Goal: Contribute content: Add original content to the website for others to see

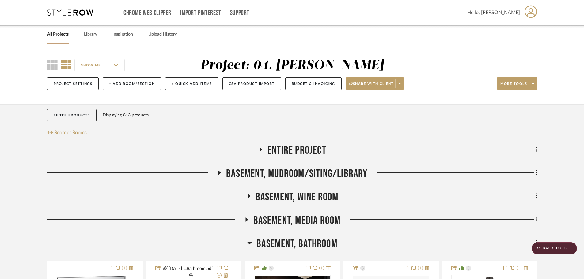
click at [266, 245] on span "Basement, Bathroom" at bounding box center [297, 244] width 81 height 13
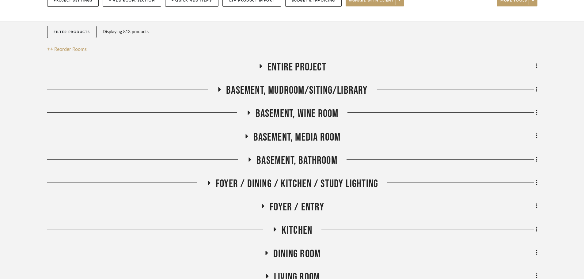
scroll to position [92, 0]
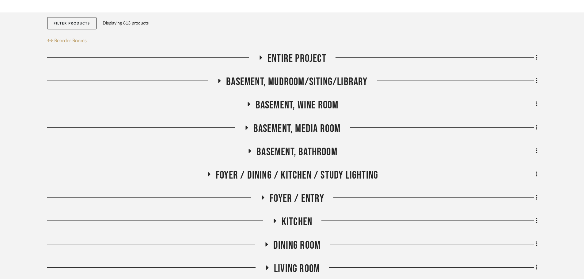
click at [284, 59] on span "Entire Project" at bounding box center [297, 58] width 59 height 13
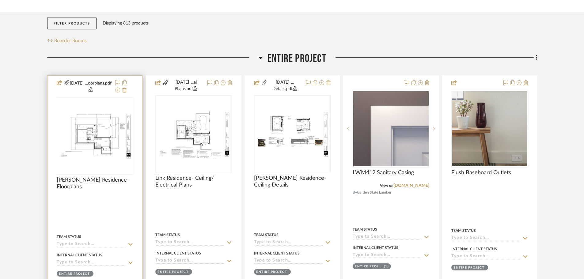
click at [118, 91] on icon at bounding box center [117, 90] width 5 height 5
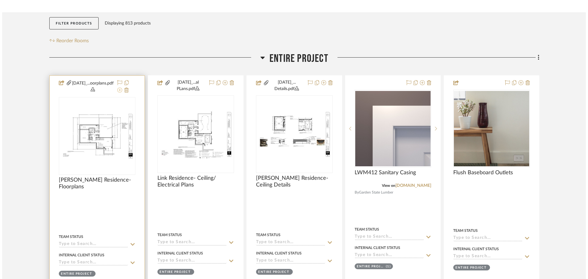
scroll to position [0, 0]
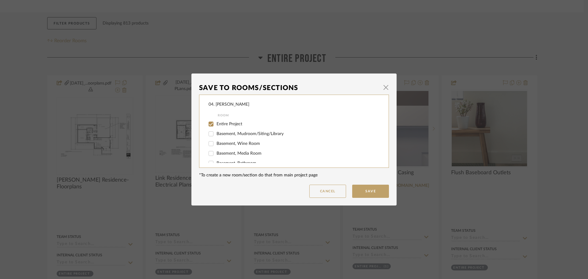
click at [217, 124] on span "Entire Project" at bounding box center [230, 124] width 26 height 4
click at [216, 124] on input "Entire Project" at bounding box center [211, 124] width 10 height 10
checkbox input "false"
click at [220, 158] on span "Will NOT Use" at bounding box center [230, 156] width 26 height 4
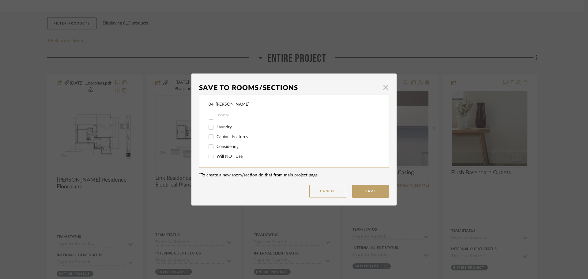
click at [216, 158] on input "Will NOT Use" at bounding box center [211, 157] width 10 height 10
checkbox input "true"
click at [373, 195] on button "Save" at bounding box center [370, 191] width 37 height 13
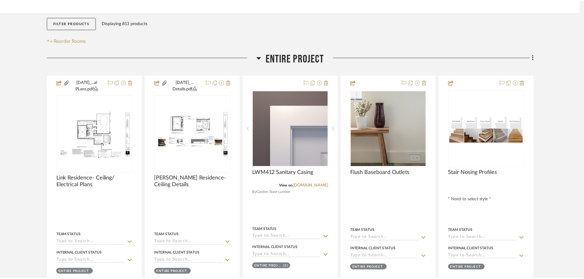
scroll to position [92, 0]
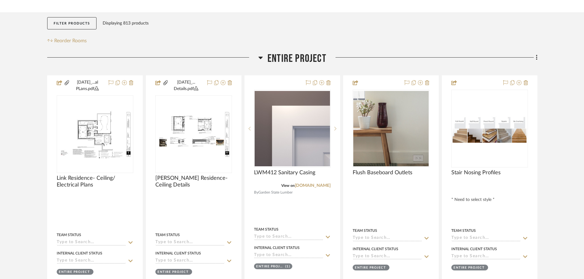
click at [535, 57] on fa-icon at bounding box center [536, 58] width 4 height 10
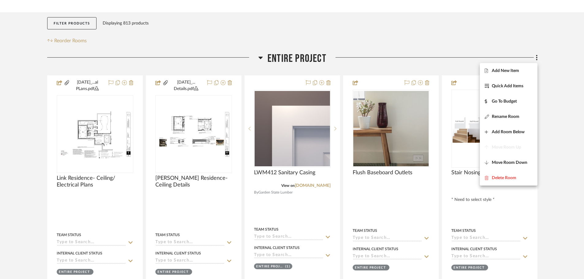
click at [517, 71] on span "Add New Item" at bounding box center [505, 70] width 27 height 5
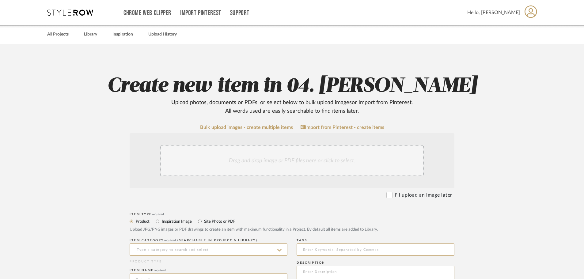
click at [227, 219] on label "Site Photo or PDF" at bounding box center [219, 221] width 32 height 7
click at [203, 219] on input "Site Photo or PDF" at bounding box center [199, 221] width 7 height 7
radio input "true"
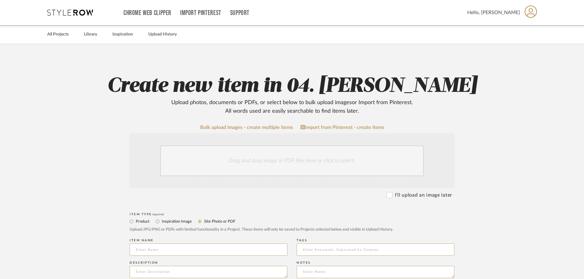
click at [266, 161] on div "Drag and drop image or PDF files here or click to select." at bounding box center [292, 161] width 264 height 31
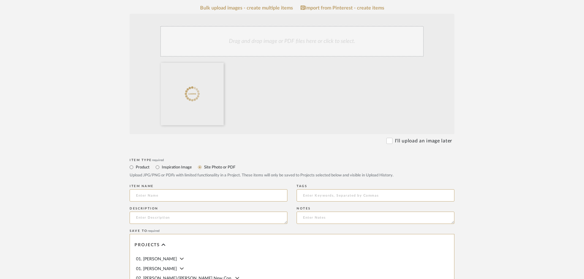
scroll to position [123, 0]
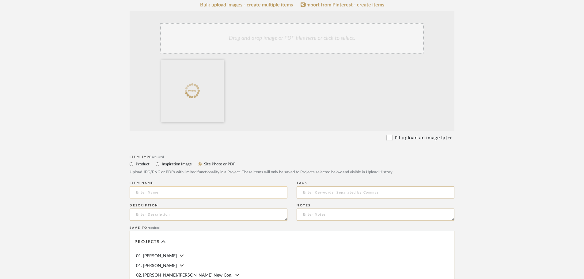
click at [166, 192] on input at bounding box center [209, 192] width 158 height 12
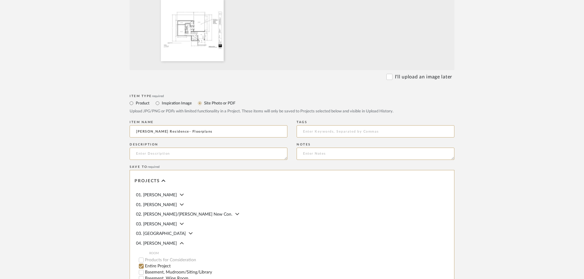
scroll to position [245, 0]
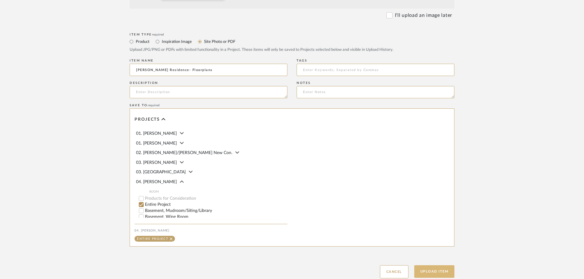
type input "Linck Residence- Floorplans"
click at [422, 271] on button "Upload Item" at bounding box center [434, 271] width 40 height 13
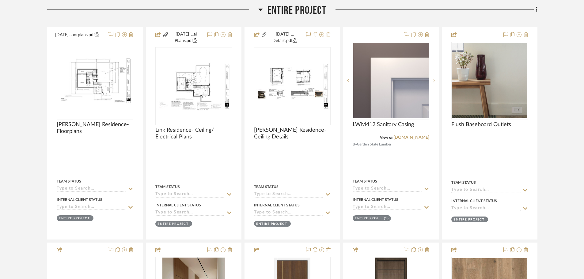
scroll to position [144, 0]
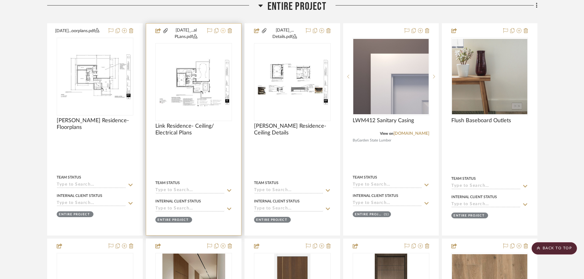
click at [225, 32] on icon at bounding box center [223, 30] width 5 height 5
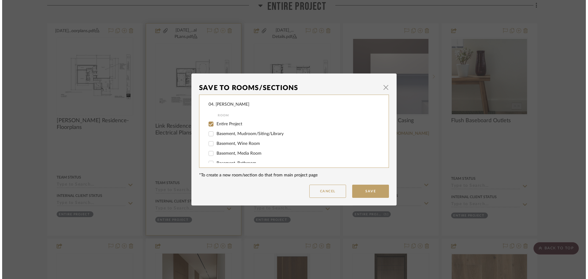
scroll to position [0, 0]
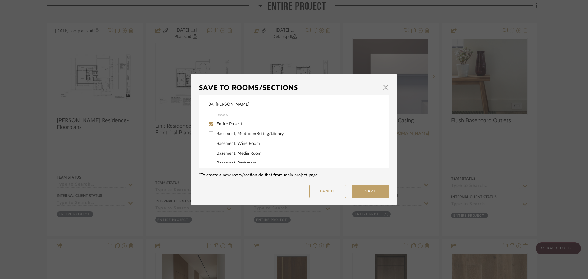
click at [226, 124] on span "Entire Project" at bounding box center [230, 124] width 26 height 4
click at [216, 124] on input "Entire Project" at bounding box center [211, 124] width 10 height 10
checkbox input "false"
click at [217, 156] on span "Will NOT Use" at bounding box center [230, 156] width 26 height 4
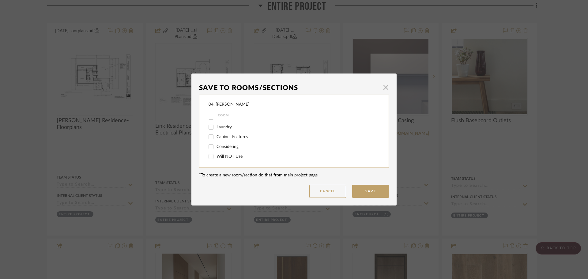
click at [216, 156] on input "Will NOT Use" at bounding box center [211, 157] width 10 height 10
checkbox input "true"
click at [379, 195] on button "Save" at bounding box center [370, 191] width 37 height 13
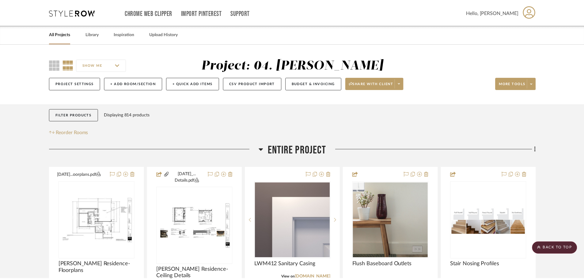
scroll to position [144, 0]
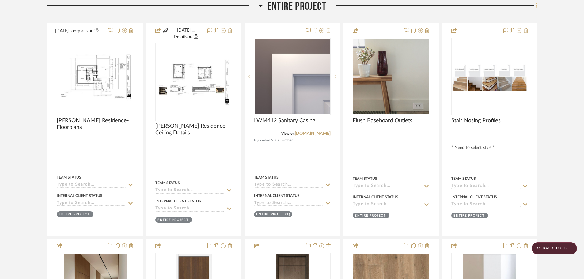
click at [537, 7] on icon at bounding box center [537, 5] width 2 height 7
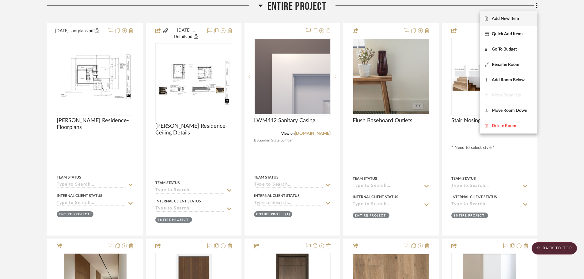
click at [515, 21] on span "Add New Item" at bounding box center [505, 18] width 27 height 5
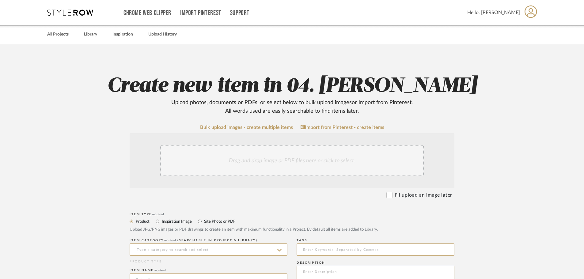
click at [215, 220] on label "Site Photo or PDF" at bounding box center [219, 221] width 32 height 7
click at [203, 220] on input "Site Photo or PDF" at bounding box center [199, 221] width 7 height 7
radio input "true"
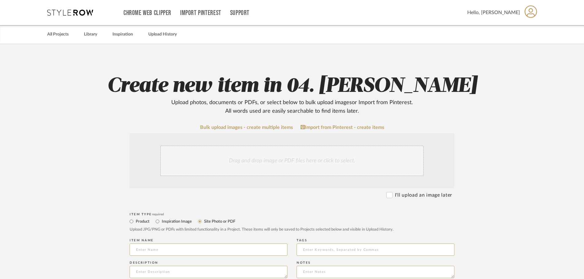
click at [242, 168] on div "Drag and drop image or PDF files here or click to select." at bounding box center [292, 161] width 264 height 31
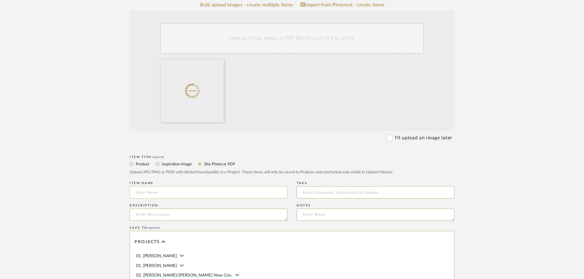
scroll to position [153, 0]
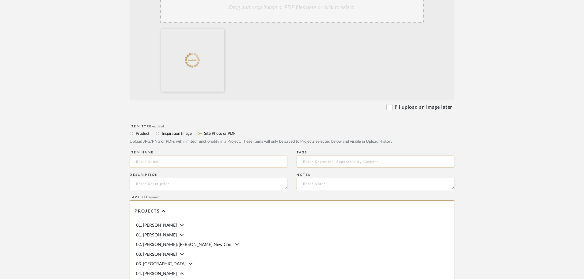
click at [184, 161] on input at bounding box center [209, 162] width 158 height 12
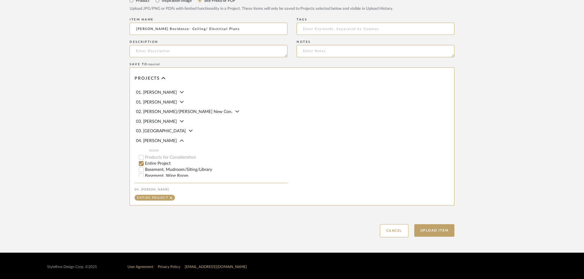
scroll to position [288, 0]
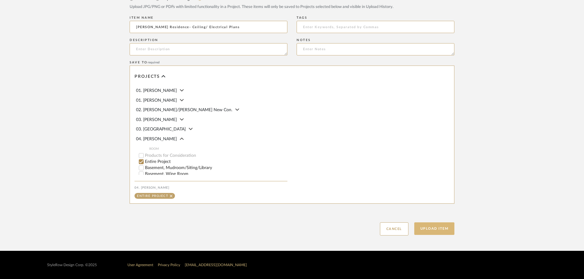
type input "Linck Residence- Ceiling/ Electrical Plans"
click at [426, 225] on button "Upload Item" at bounding box center [434, 228] width 40 height 13
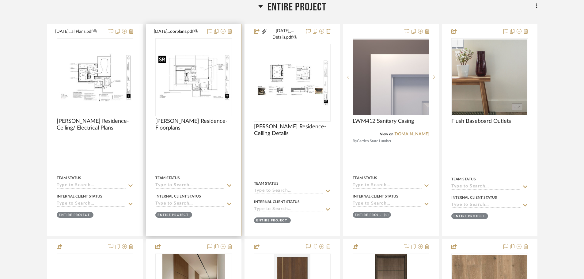
scroll to position [144, 0]
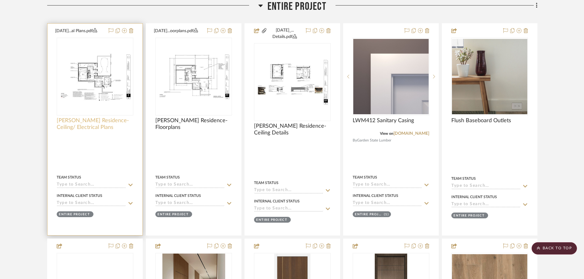
click at [75, 128] on span "Linck Residence- Ceiling/ Electrical Plans" at bounding box center [95, 123] width 77 height 13
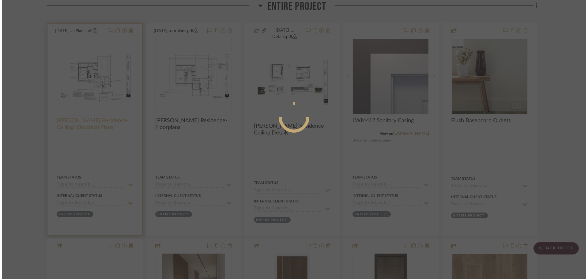
scroll to position [0, 0]
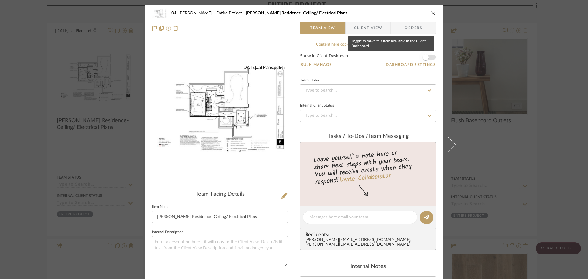
click at [430, 59] on span "button" at bounding box center [425, 57] width 13 height 13
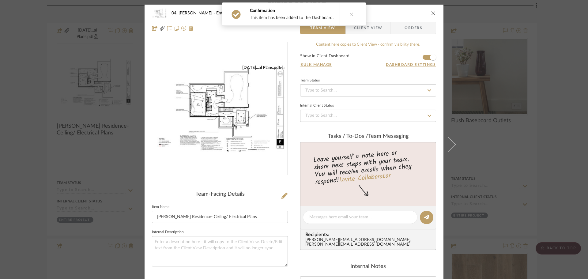
click at [23, 147] on div "04. Linck Entire Project Linck Residence- Ceiling/ Electrical Plans Team View C…" at bounding box center [294, 139] width 588 height 279
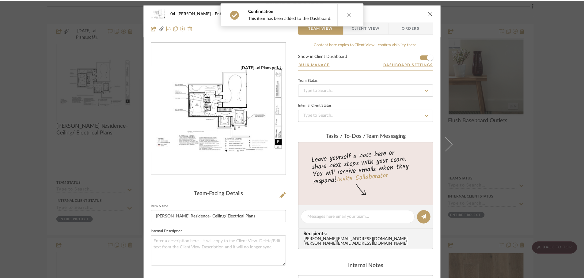
scroll to position [144, 0]
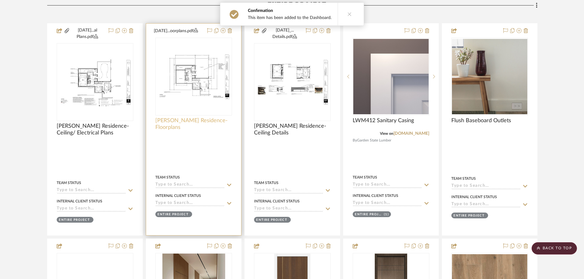
click at [207, 121] on span "Linck Residence- Floorplans" at bounding box center [193, 123] width 77 height 13
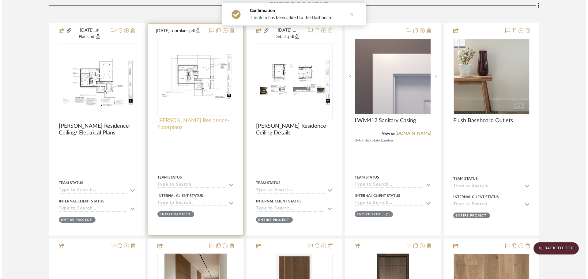
scroll to position [0, 0]
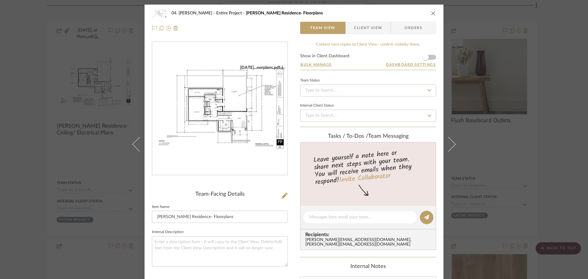
click at [435, 59] on div "04. Linck Entire Project Linck Residence- Floorplans Team View Client View Orde…" at bounding box center [294, 221] width 299 height 432
click at [429, 58] on span "button" at bounding box center [425, 57] width 13 height 13
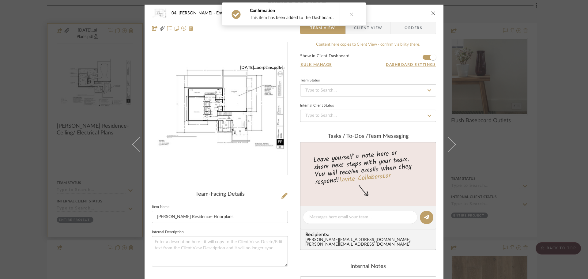
drag, startPoint x: 43, startPoint y: 119, endPoint x: 78, endPoint y: 112, distance: 35.6
click at [42, 119] on div "04. Linck Entire Project Linck Residence- Floorplans Team View Client View Orde…" at bounding box center [294, 139] width 588 height 279
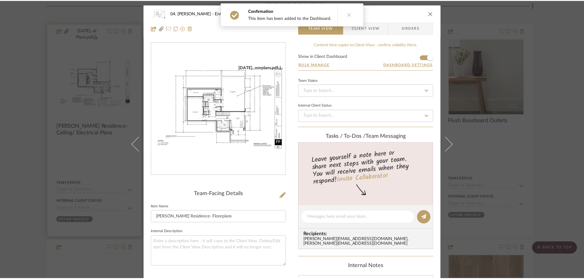
scroll to position [144, 0]
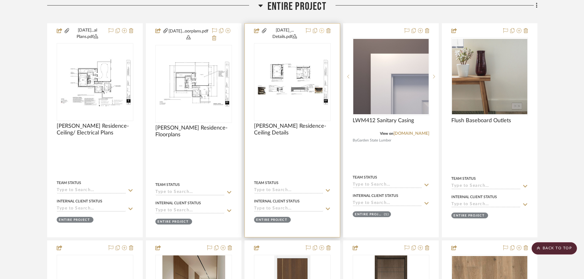
click at [323, 29] on icon at bounding box center [321, 30] width 5 height 5
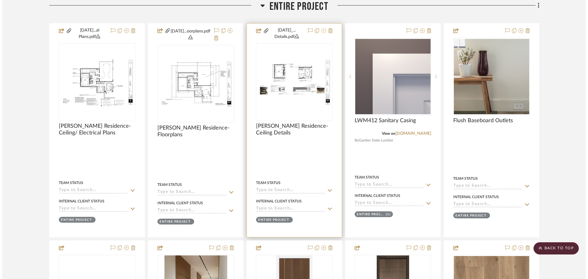
scroll to position [0, 0]
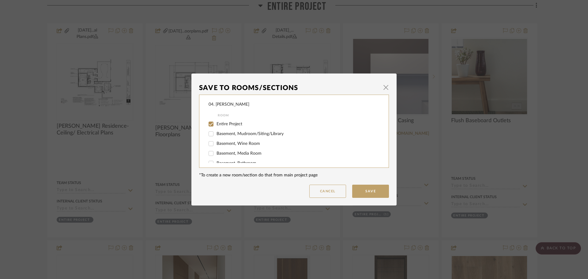
click at [217, 126] on span "Entire Project" at bounding box center [230, 124] width 26 height 4
click at [216, 126] on input "Entire Project" at bounding box center [211, 124] width 10 height 10
checkbox input "false"
click at [220, 154] on span "Will NOT Use" at bounding box center [230, 156] width 26 height 4
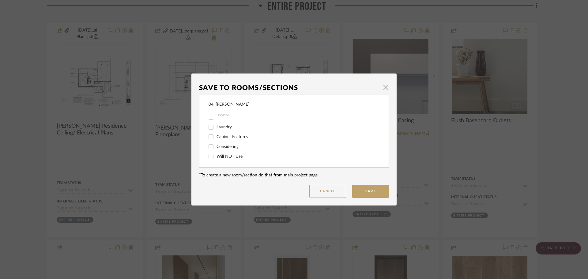
click at [216, 154] on input "Will NOT Use" at bounding box center [211, 157] width 10 height 10
checkbox input "true"
click at [366, 184] on mat-dialog-content "Save To Rooms/Sections × 04. Linck Room Entire Project Basement, Mudroom/Siting…" at bounding box center [294, 139] width 190 height 117
click at [368, 190] on button "Save" at bounding box center [370, 191] width 37 height 13
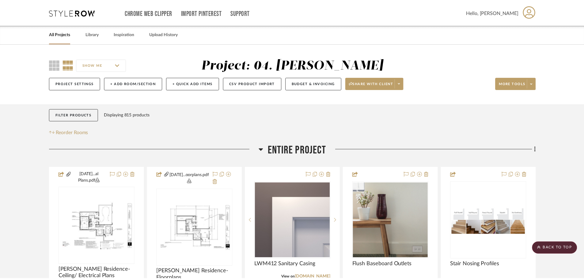
scroll to position [144, 0]
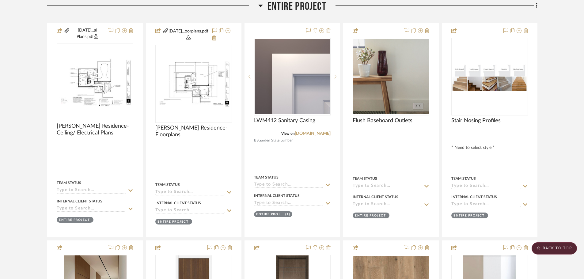
click at [537, 5] on icon at bounding box center [536, 5] width 1 height 5
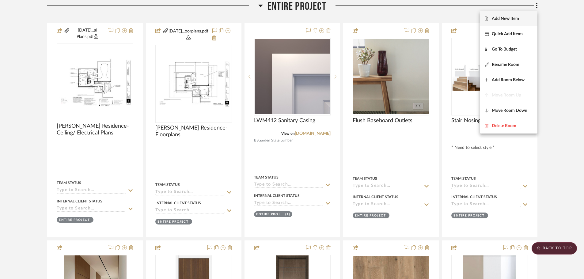
click at [509, 17] on span "Add New Item" at bounding box center [505, 18] width 27 height 5
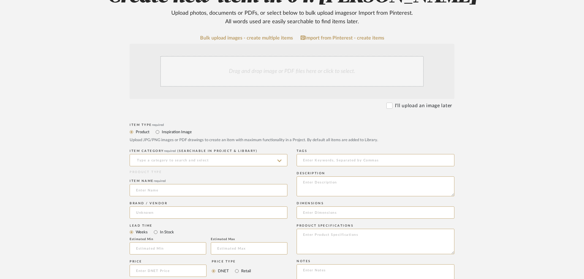
scroll to position [92, 0]
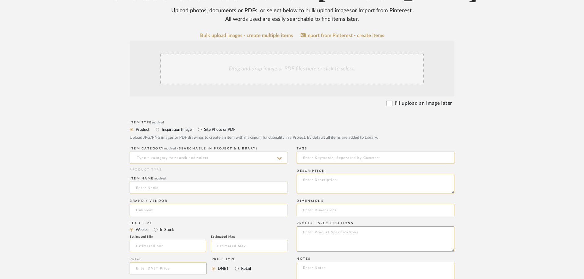
click at [215, 129] on label "Site Photo or PDF" at bounding box center [219, 129] width 32 height 7
click at [203, 129] on input "Site Photo or PDF" at bounding box center [199, 129] width 7 height 7
radio input "true"
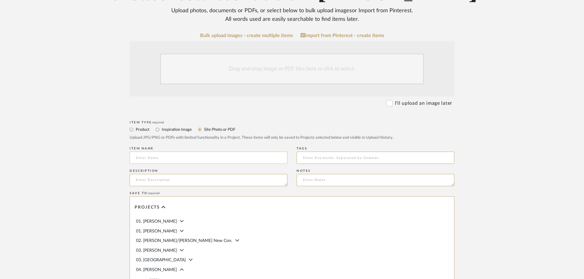
click at [194, 154] on input at bounding box center [209, 158] width 158 height 12
type input "Linck Residence- Ceiling Details"
click at [247, 80] on div "Drag and drop image or PDF files here or click to select." at bounding box center [292, 69] width 264 height 31
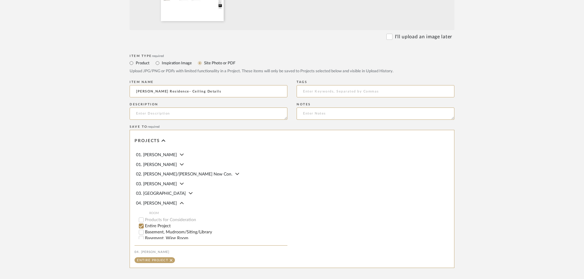
scroll to position [245, 0]
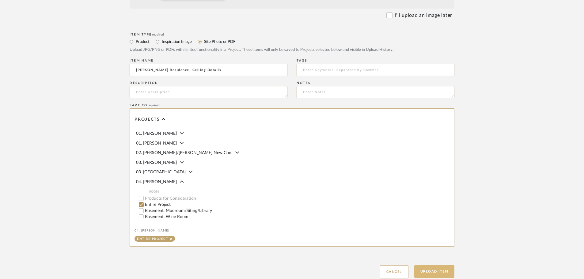
click at [438, 271] on button "Upload Item" at bounding box center [434, 271] width 40 height 13
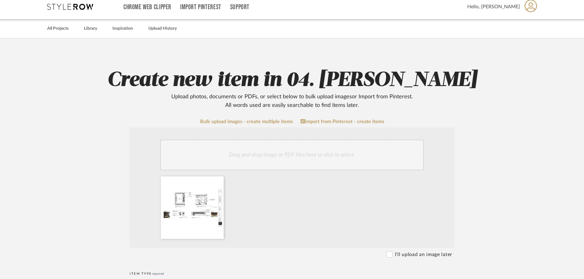
scroll to position [0, 0]
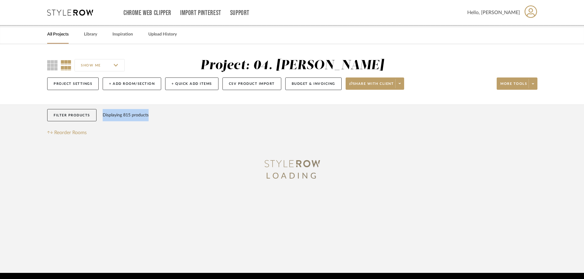
drag, startPoint x: 453, startPoint y: 85, endPoint x: 445, endPoint y: 108, distance: 24.6
click at [445, 108] on project-details-page "SHOW ME Project: 04. Linck Project Settings + Add Room/Section + Quick Add Item…" at bounding box center [292, 158] width 584 height 229
click at [444, 88] on div "Project Settings + Add Room/Section + Quick Add Items CSV Product Import Budget…" at bounding box center [292, 84] width 490 height 21
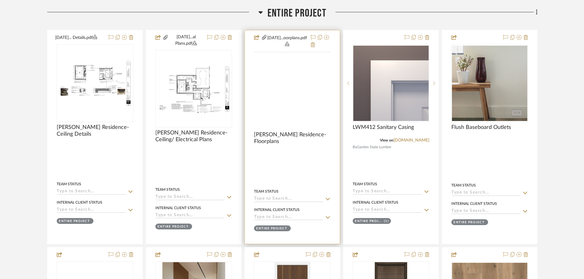
scroll to position [144, 0]
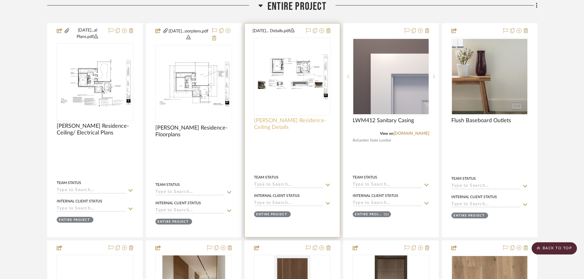
click at [275, 118] on span "Linck Residence- Ceiling Details" at bounding box center [292, 123] width 77 height 13
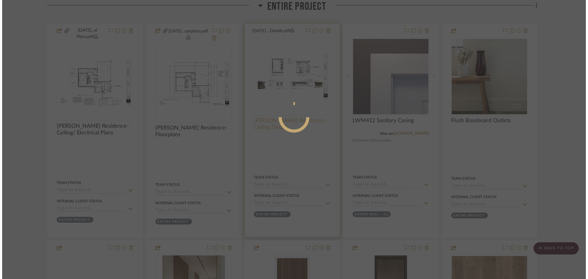
scroll to position [0, 0]
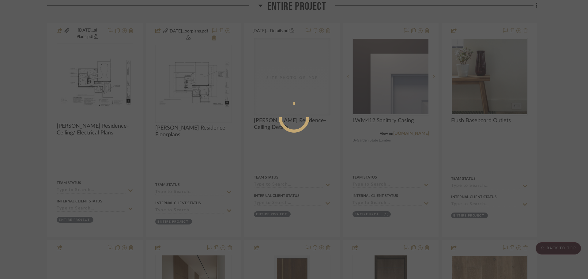
click at [557, 101] on div at bounding box center [294, 139] width 588 height 279
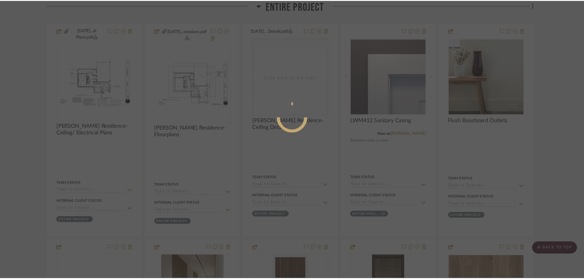
scroll to position [144, 0]
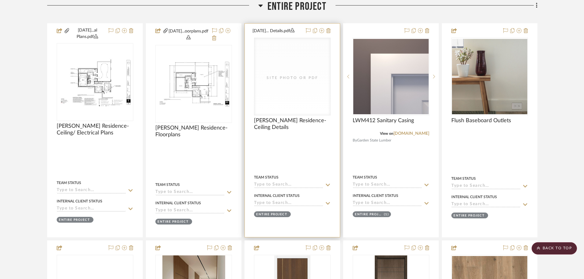
click at [296, 93] on div "Site Photo or PDF" at bounding box center [292, 76] width 76 height 77
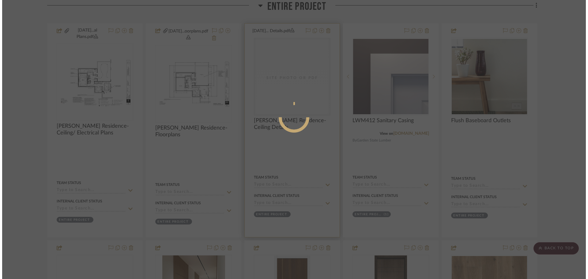
scroll to position [0, 0]
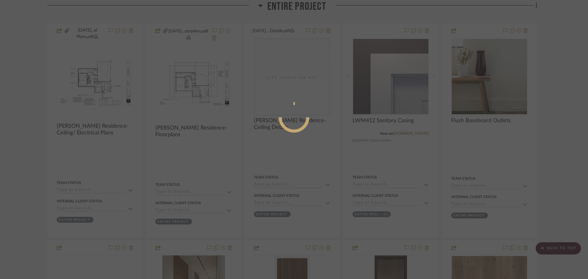
click at [7, 145] on div at bounding box center [294, 139] width 588 height 279
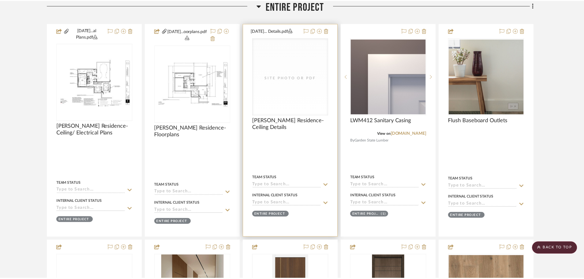
scroll to position [144, 0]
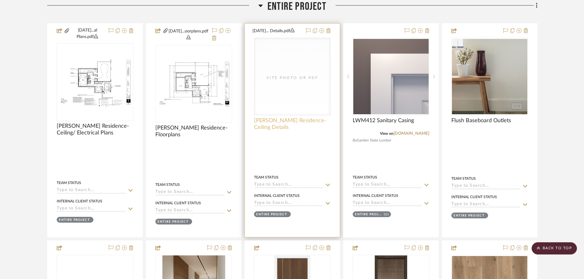
click at [278, 125] on span "Linck Residence- Ceiling Details" at bounding box center [292, 123] width 77 height 13
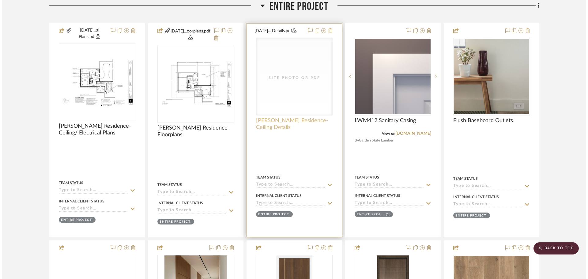
scroll to position [0, 0]
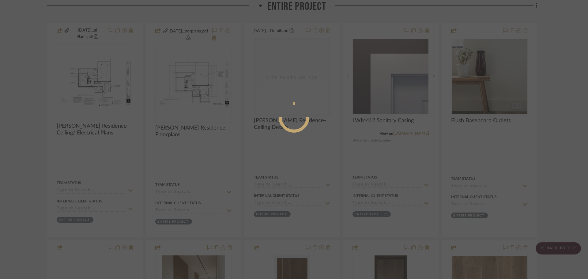
click at [538, 80] on div at bounding box center [294, 139] width 588 height 279
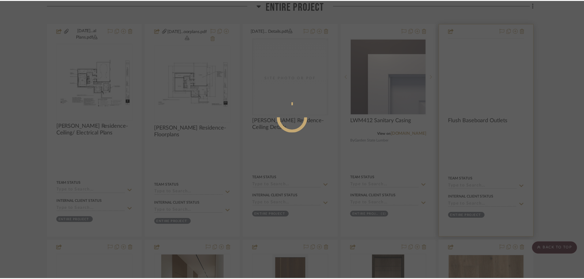
scroll to position [144, 0]
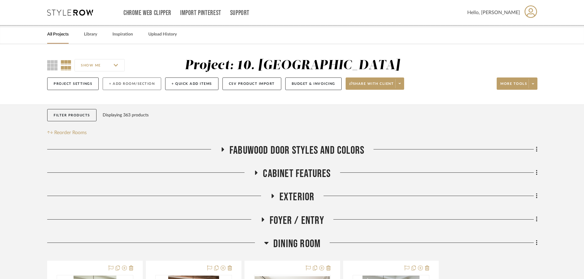
click at [143, 85] on button "+ Add Room/Section" at bounding box center [132, 84] width 59 height 13
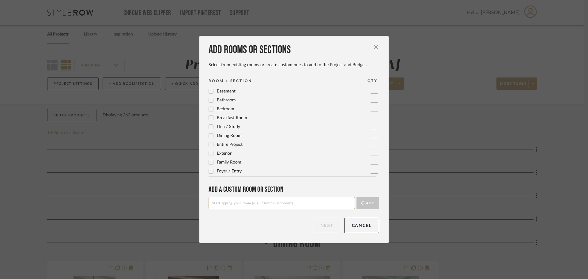
click at [230, 202] on input at bounding box center [282, 203] width 146 height 12
type input "Entire Project"
click at [357, 197] on button "Add" at bounding box center [368, 203] width 23 height 12
click at [323, 222] on button "Next" at bounding box center [327, 225] width 29 height 15
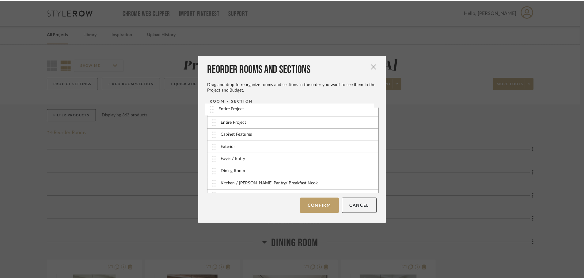
scroll to position [0, 0]
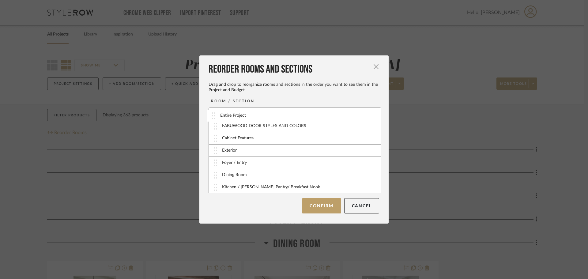
drag, startPoint x: 218, startPoint y: 189, endPoint x: 218, endPoint y: 117, distance: 71.4
click at [317, 211] on button "Confirm" at bounding box center [321, 205] width 39 height 15
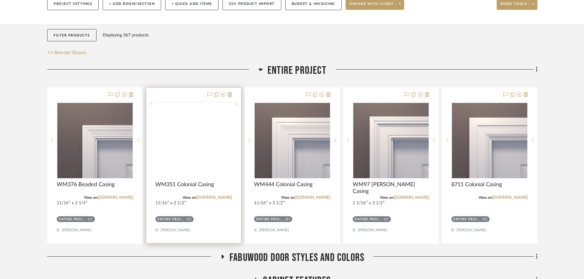
scroll to position [92, 0]
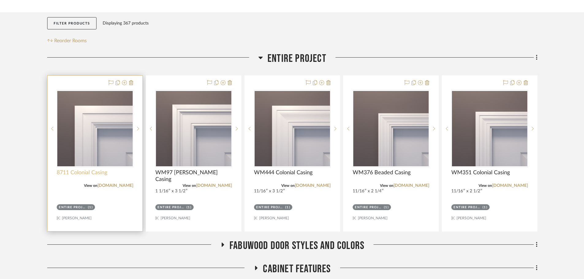
click at [98, 173] on span "8711 Colonial Casing" at bounding box center [82, 172] width 51 height 7
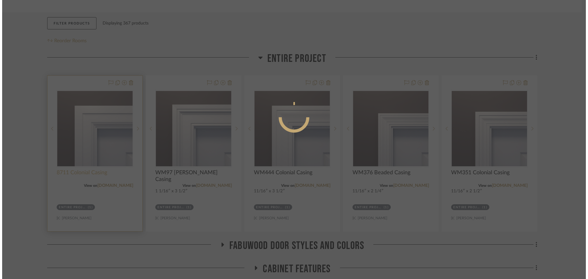
scroll to position [0, 0]
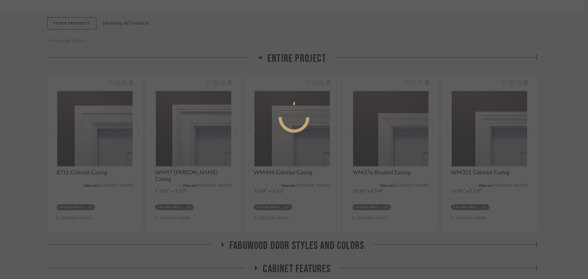
click at [36, 183] on div at bounding box center [294, 139] width 588 height 279
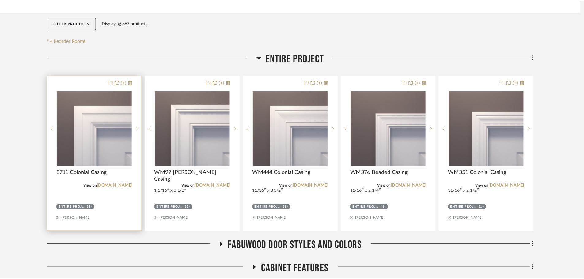
scroll to position [92, 0]
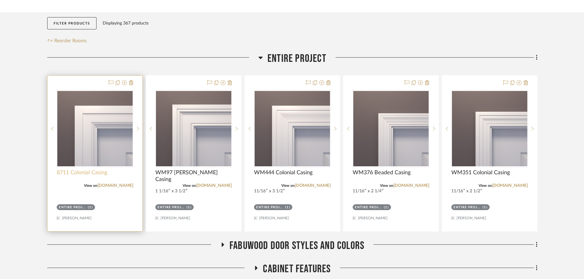
click at [92, 173] on span "8711 Colonial Casing" at bounding box center [82, 172] width 51 height 7
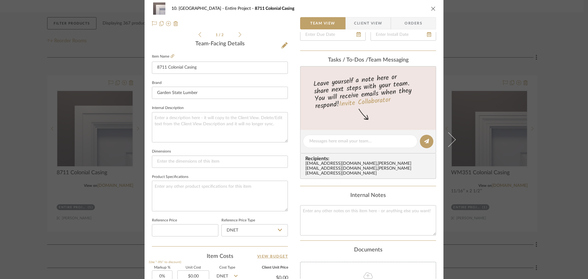
scroll to position [215, 0]
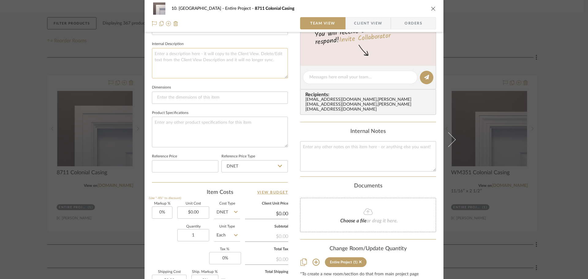
click at [185, 70] on textarea at bounding box center [220, 63] width 136 height 30
paste textarea "11/16″ x 3 1/2″"
type textarea "11/16″ x 3 1/2″"
click at [192, 82] on sr-form-field "Internal Description 11/16″ x 3 1/2″" at bounding box center [220, 62] width 136 height 44
click at [32, 117] on div "10. Vignola Entire Project 8711 Colonial Casing Team View Client View Orders 1 …" at bounding box center [294, 139] width 588 height 279
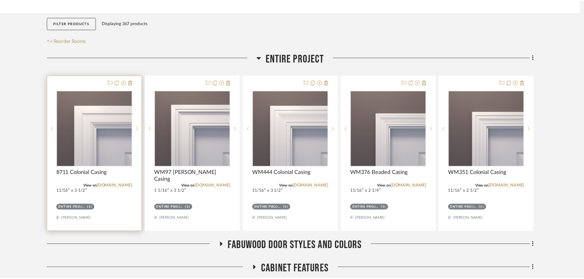
scroll to position [92, 0]
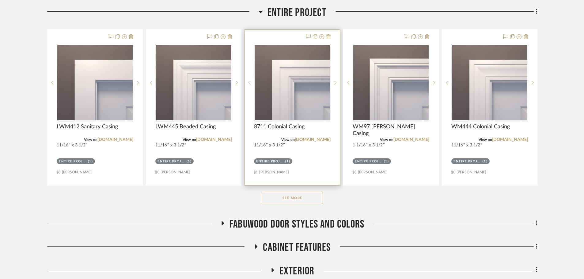
scroll to position [153, 0]
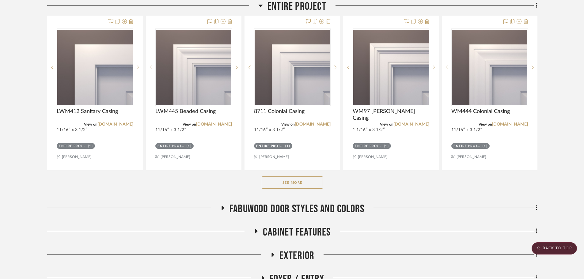
click at [278, 184] on button "See More" at bounding box center [292, 183] width 61 height 12
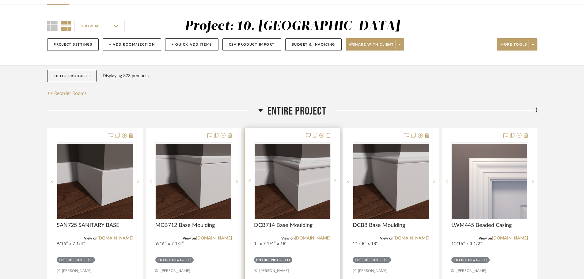
scroll to position [61, 0]
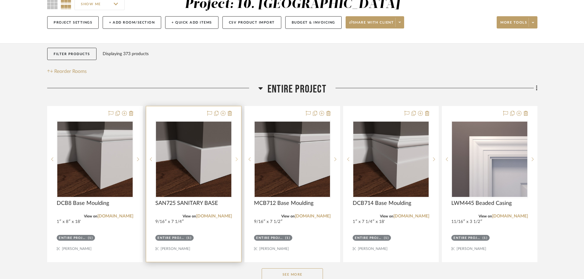
click at [239, 161] on sr-next-btn at bounding box center [236, 159] width 9 height 4
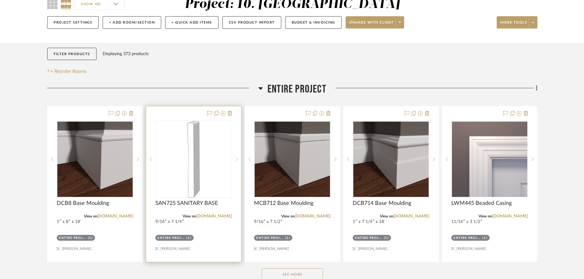
click at [239, 161] on sr-next-btn at bounding box center [236, 159] width 9 height 4
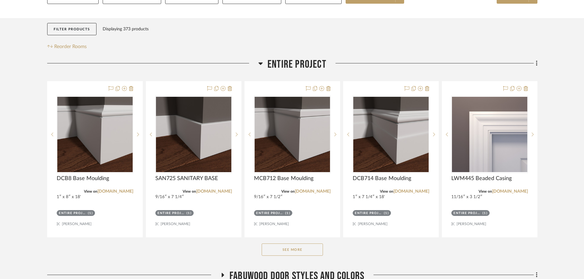
scroll to position [92, 0]
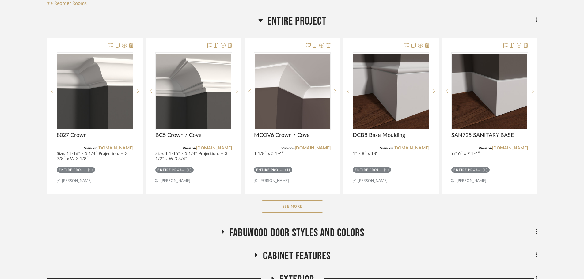
scroll to position [215, 0]
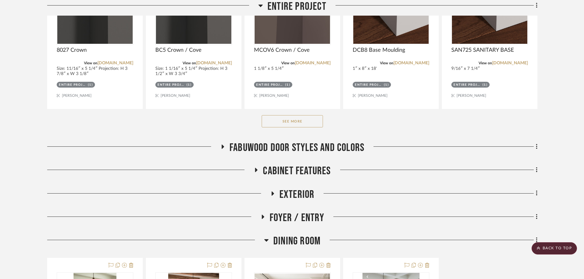
click at [295, 119] on button "See More" at bounding box center [292, 121] width 61 height 12
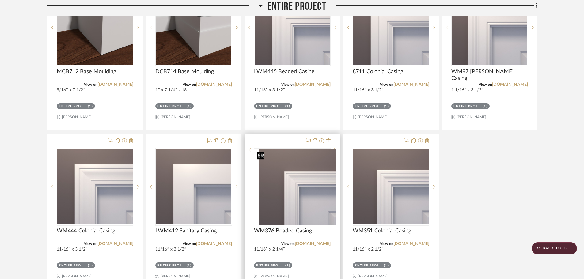
scroll to position [368, 0]
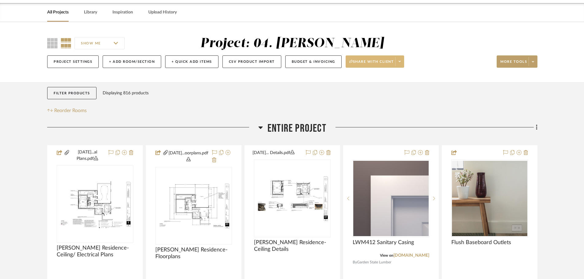
click at [401, 60] on icon at bounding box center [400, 61] width 2 height 3
click at [389, 80] on span "Preview Client Dashboard" at bounding box center [377, 79] width 52 height 5
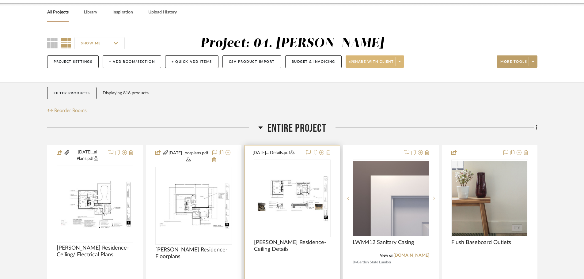
click at [268, 152] on button "[DATE]... Details.pdf" at bounding box center [278, 152] width 50 height 7
click at [279, 160] on div at bounding box center [292, 199] width 77 height 78
click at [286, 178] on img "0" at bounding box center [292, 198] width 75 height 49
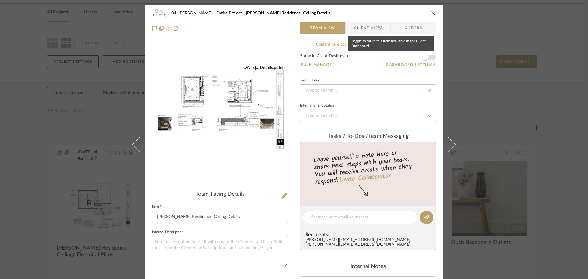
click at [428, 55] on span "button" at bounding box center [425, 57] width 13 height 13
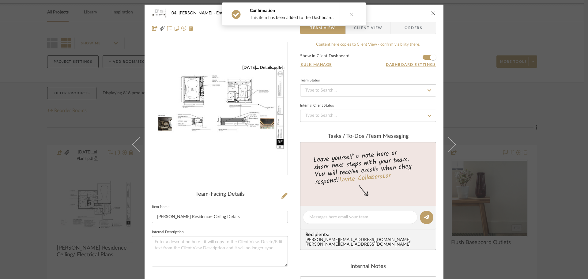
click at [571, 149] on div "04. Linck Entire Project Linck Residence- Ceiling Details Team View Client View…" at bounding box center [294, 139] width 588 height 279
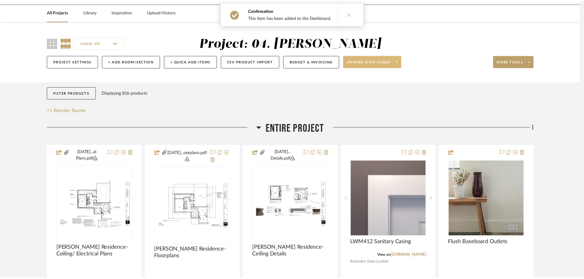
scroll to position [22, 0]
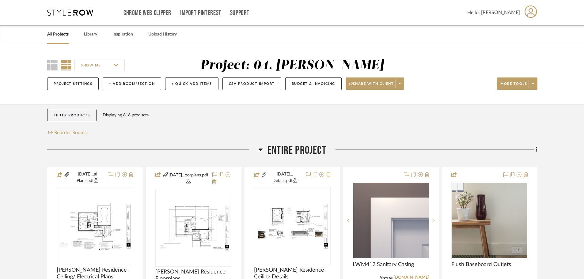
click at [282, 146] on span "Entire Project" at bounding box center [297, 150] width 59 height 13
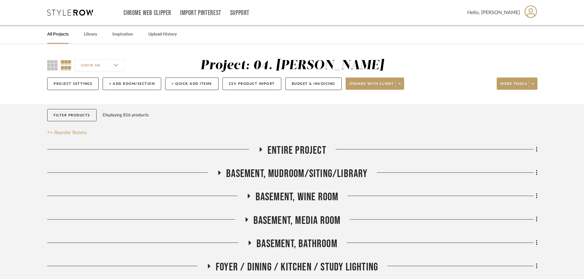
click at [279, 175] on span "Basement, Mudroom/Siting/Library" at bounding box center [296, 173] width 141 height 13
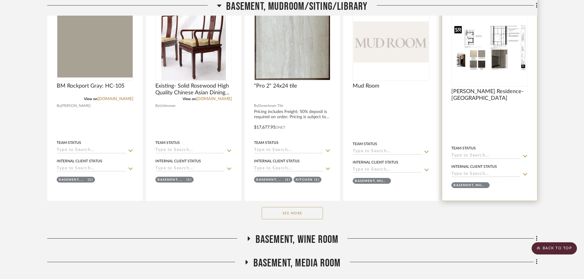
scroll to position [245, 0]
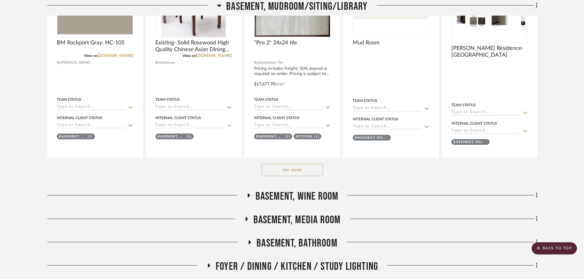
click at [275, 173] on button "See More" at bounding box center [292, 170] width 61 height 12
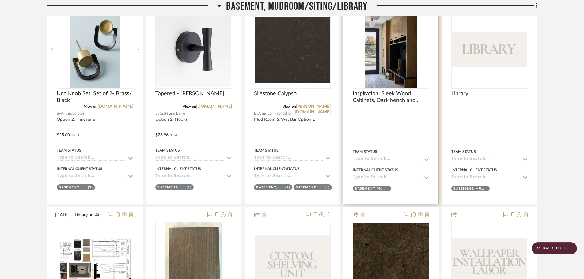
scroll to position [460, 0]
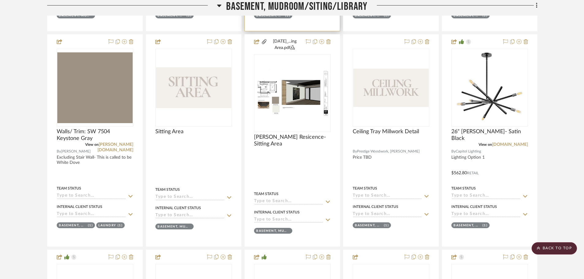
scroll to position [858, 0]
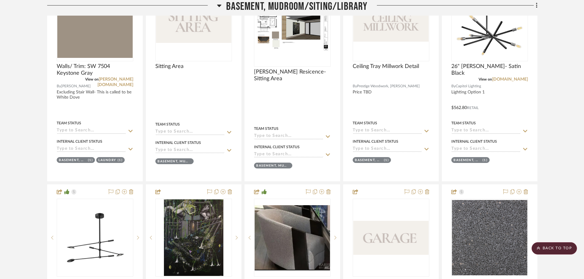
click at [20, 41] on project-details-page "SHOW ME Project: 04. Linck Project Settings + Add Room/Section + Quick Add Item…" at bounding box center [292, 206] width 584 height 2041
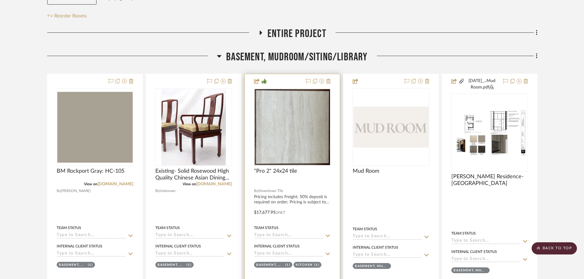
scroll to position [92, 0]
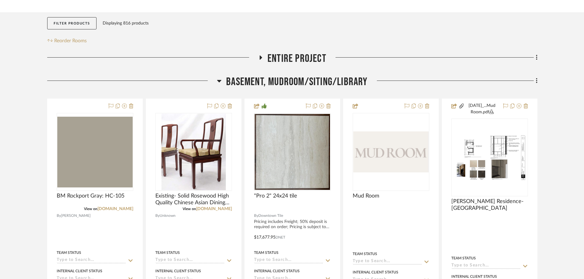
click at [295, 90] on div "Basement, Mudroom/Siting/Library" at bounding box center [292, 83] width 490 height 16
click at [293, 83] on span "Basement, Mudroom/Siting/Library" at bounding box center [296, 81] width 141 height 13
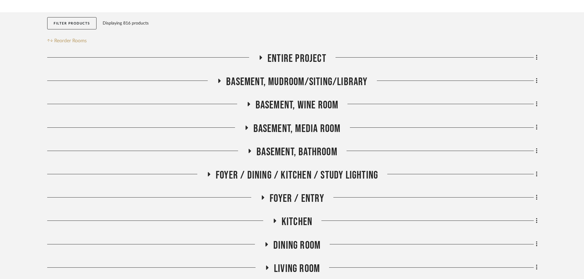
click at [294, 102] on span "Basement, Wine Room" at bounding box center [297, 105] width 83 height 13
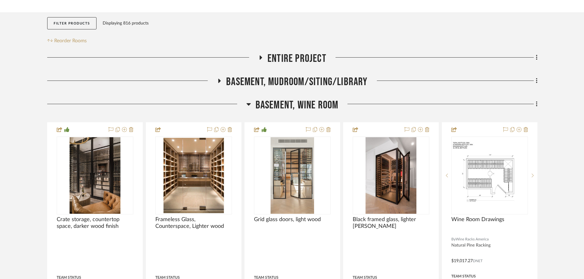
click at [287, 99] on span "Basement, Wine Room" at bounding box center [297, 105] width 83 height 13
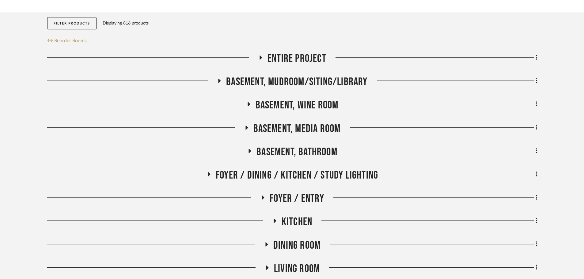
click at [285, 130] on span "Basement, Media Room" at bounding box center [296, 128] width 87 height 13
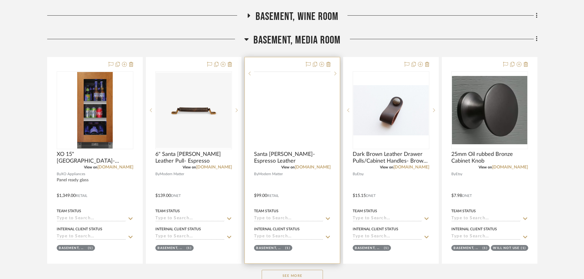
scroll to position [215, 0]
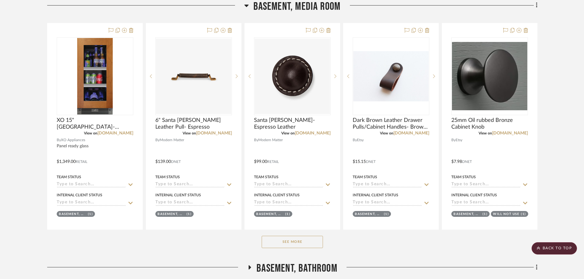
click at [283, 239] on button "See More" at bounding box center [292, 242] width 61 height 12
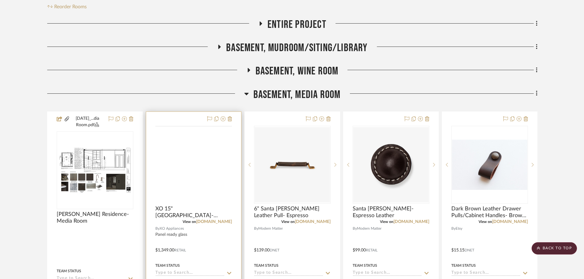
scroll to position [126, 0]
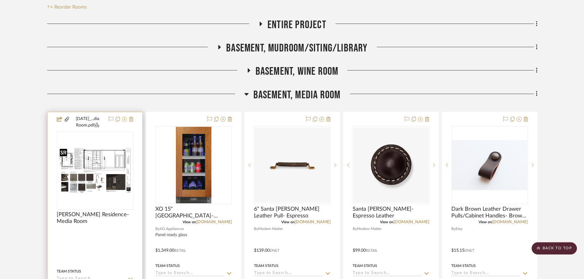
click at [101, 174] on img "0" at bounding box center [94, 170] width 75 height 49
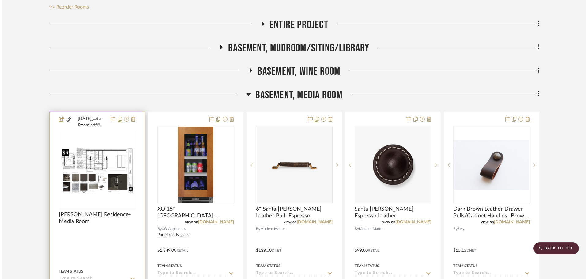
scroll to position [0, 0]
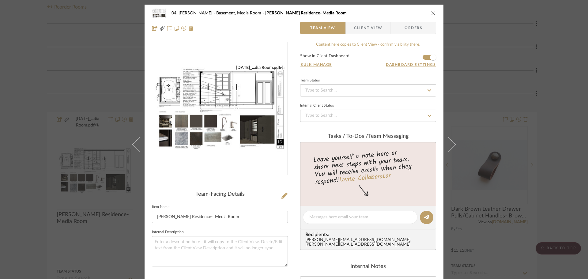
click at [261, 112] on img "0" at bounding box center [219, 109] width 135 height 88
click at [29, 168] on div "04. Linck Basement, Media Room Linck Residence- Media Room Team View Client Vie…" at bounding box center [294, 139] width 588 height 279
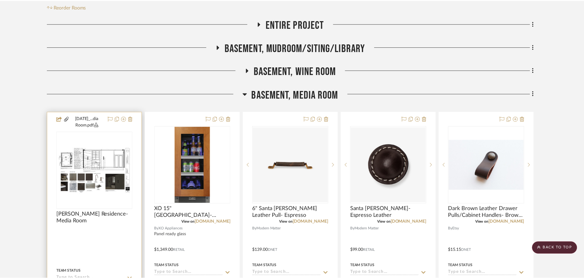
scroll to position [126, 0]
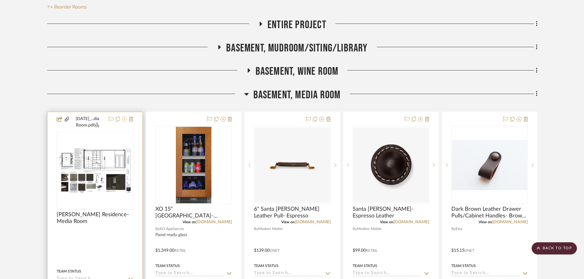
click at [123, 119] on icon at bounding box center [124, 119] width 5 height 5
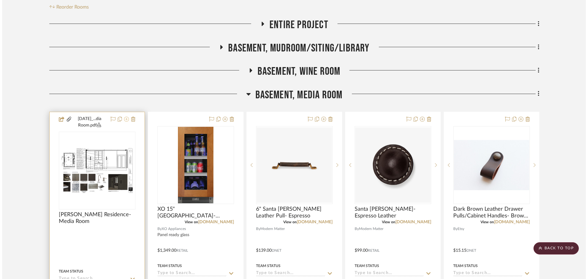
scroll to position [0, 0]
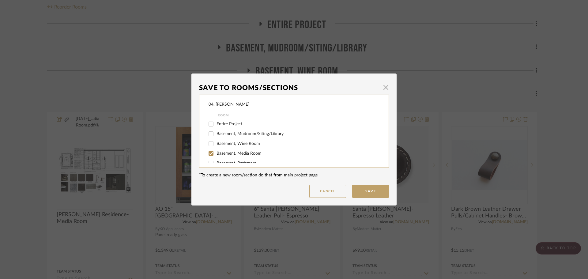
click at [226, 153] on span "Basement, Media Room" at bounding box center [239, 153] width 45 height 4
click at [216, 153] on input "Basement, Media Room" at bounding box center [211, 154] width 10 height 10
checkbox input "false"
click at [224, 156] on span "Will NOT Use" at bounding box center [230, 156] width 26 height 4
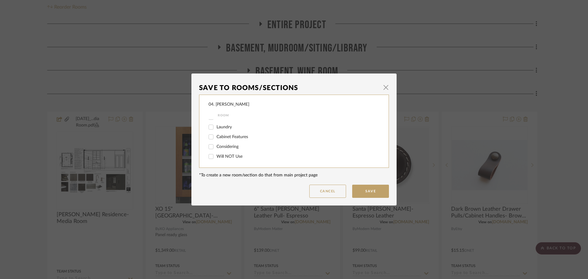
click at [216, 156] on input "Will NOT Use" at bounding box center [211, 157] width 10 height 10
checkbox input "true"
click at [377, 193] on button "Save" at bounding box center [370, 191] width 37 height 13
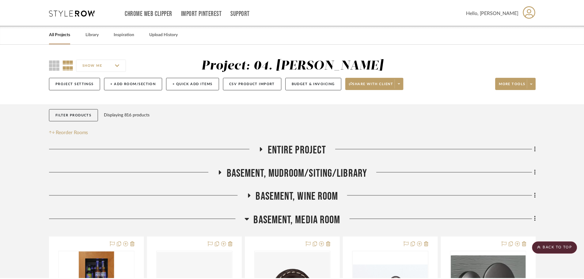
scroll to position [126, 0]
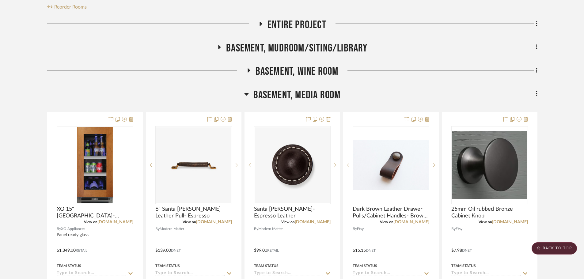
click at [535, 97] on fa-icon at bounding box center [536, 94] width 4 height 10
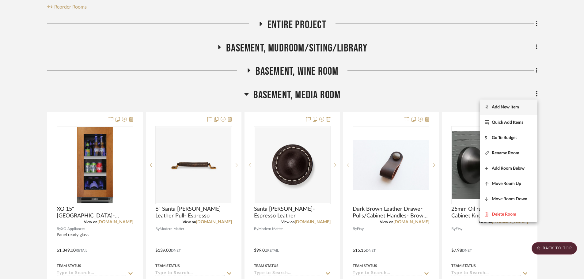
click at [519, 111] on button "Add New Item" at bounding box center [509, 107] width 58 height 15
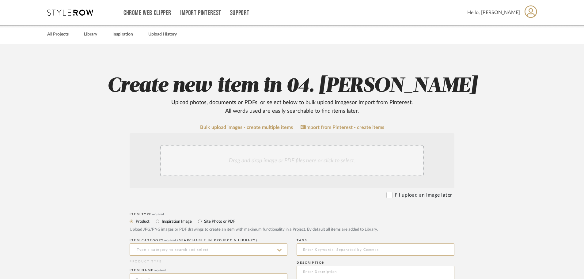
click at [206, 222] on label "Site Photo or PDF" at bounding box center [219, 221] width 32 height 7
click at [203, 222] on input "Site Photo or PDF" at bounding box center [199, 221] width 7 height 7
radio input "true"
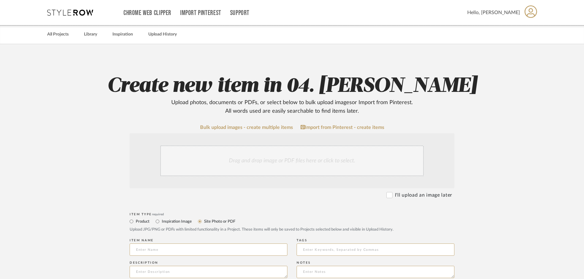
click at [211, 166] on div "Drag and drop image or PDF files here or click to select." at bounding box center [292, 161] width 264 height 31
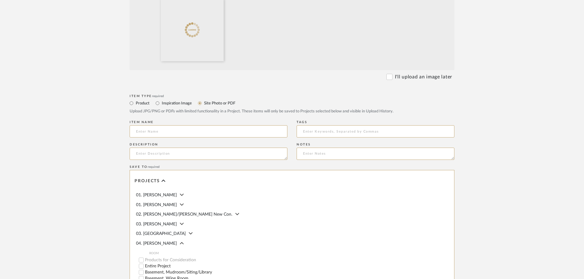
scroll to position [184, 0]
click at [166, 134] on input at bounding box center [209, 131] width 158 height 12
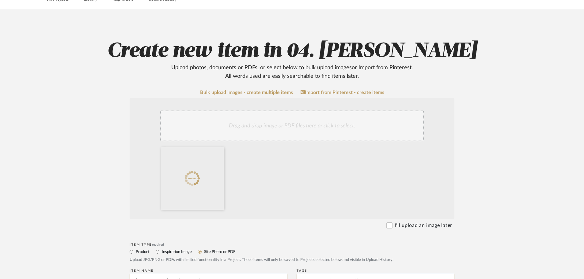
scroll to position [0, 0]
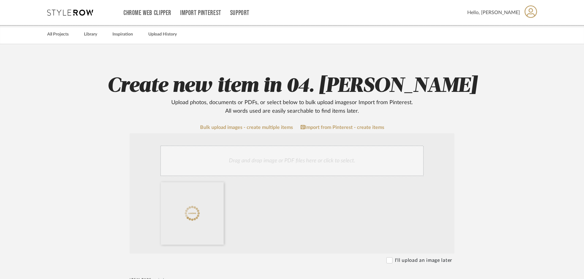
type input "Linck Residence- Media Room"
click at [439, 195] on div "Drag and drop image or PDF files here or click to select." at bounding box center [292, 193] width 325 height 120
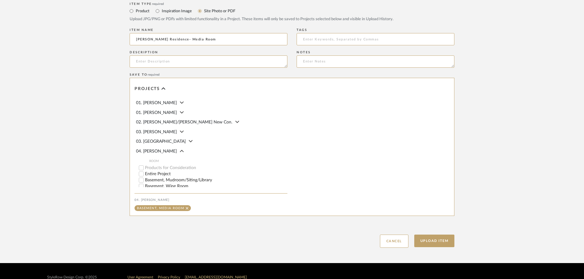
scroll to position [288, 0]
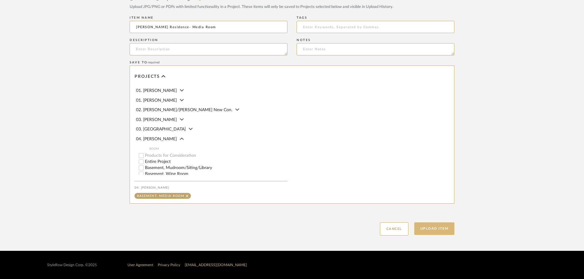
click at [425, 226] on button "Upload Item" at bounding box center [434, 228] width 40 height 13
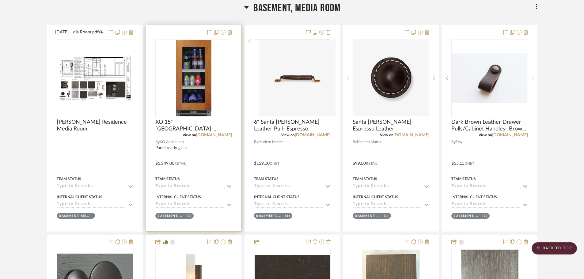
scroll to position [214, 0]
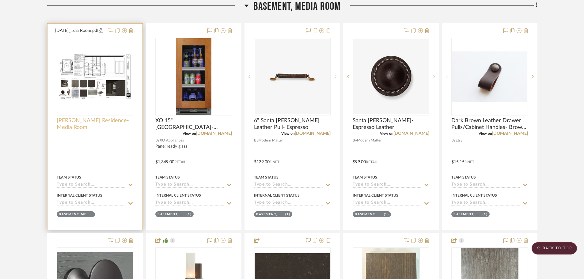
click at [89, 127] on span "Linck Residence- Media Room" at bounding box center [95, 123] width 77 height 13
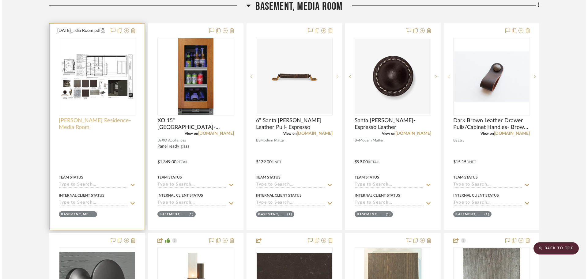
scroll to position [0, 0]
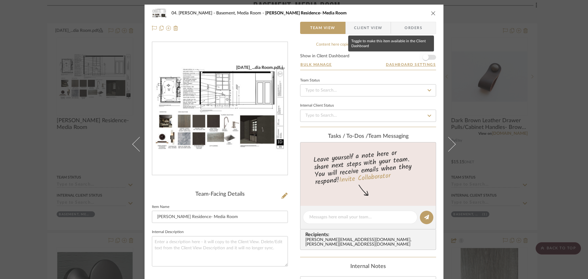
click at [430, 59] on span "button" at bounding box center [425, 57] width 13 height 13
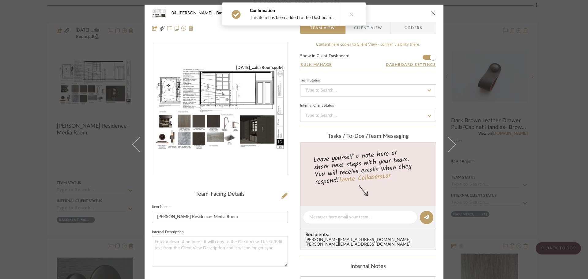
click at [574, 113] on div "04. Linck Basement, Media Room Linck Residence- Media Room Team View Client Vie…" at bounding box center [294, 139] width 588 height 279
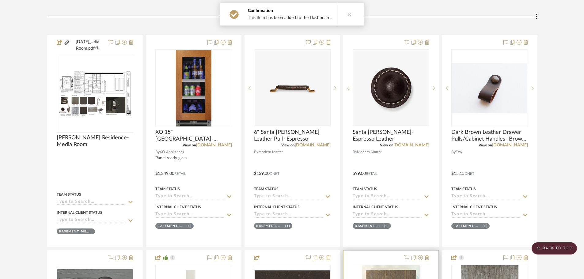
scroll to position [184, 0]
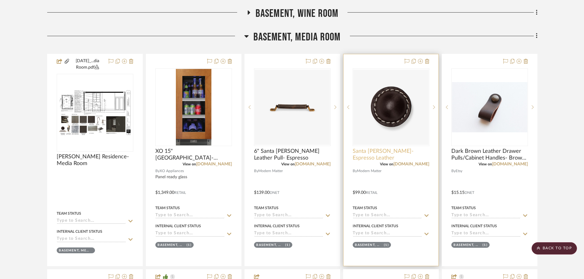
click at [362, 156] on span "Santa Monica- Espresso Leather" at bounding box center [391, 154] width 77 height 13
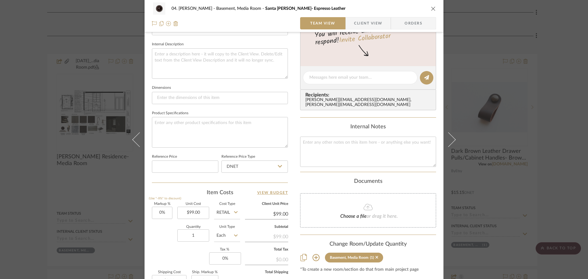
scroll to position [215, 0]
click at [160, 216] on input "0" at bounding box center [162, 213] width 21 height 12
type input "20%"
click at [159, 238] on div "Quantity 1 Unit Type Each" at bounding box center [196, 236] width 88 height 22
type input "$118.80"
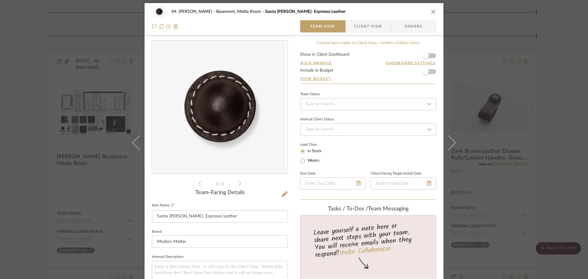
scroll to position [0, 0]
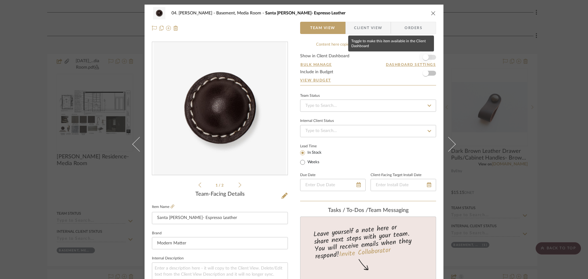
click at [427, 58] on span "button" at bounding box center [425, 57] width 13 height 13
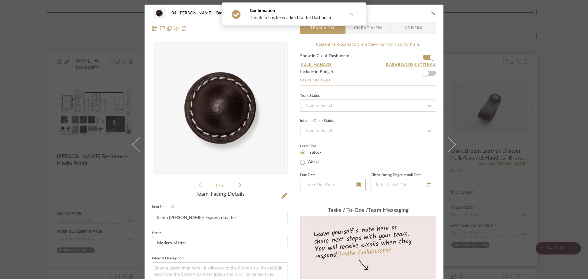
drag, startPoint x: 546, startPoint y: 139, endPoint x: 476, endPoint y: 140, distance: 70.8
click at [546, 139] on div "04. Linck Basement, Media Room Santa Monica- Espresso Leather Team View Client …" at bounding box center [294, 139] width 588 height 279
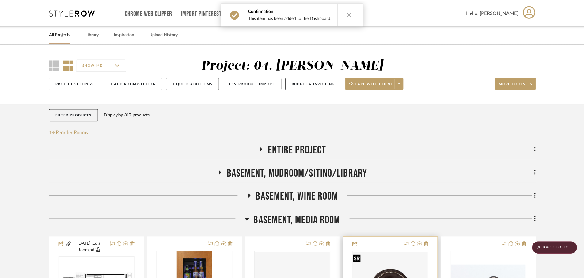
scroll to position [184, 0]
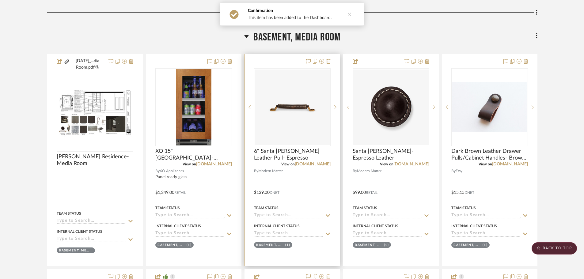
click at [280, 146] on div at bounding box center [292, 160] width 95 height 212
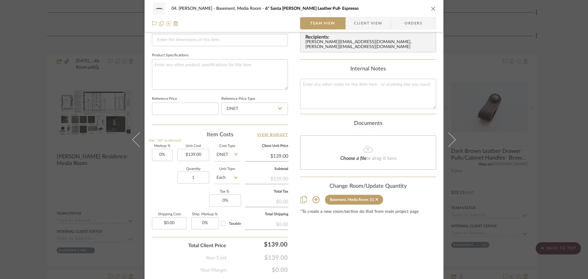
scroll to position [291, 0]
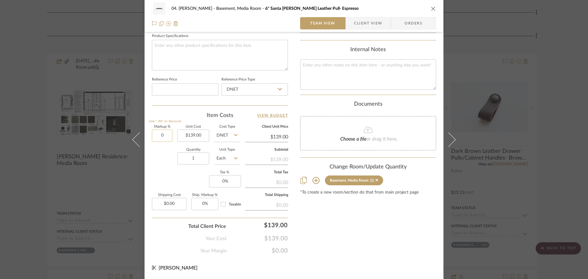
click at [167, 140] on input "0" at bounding box center [162, 136] width 21 height 12
type input "20%"
click at [170, 171] on div "Markup % (Use "-X%" to discount) 20% Unit Cost $139.00 Cost Type DNET Client Un…" at bounding box center [220, 169] width 136 height 89
type input "$166.80"
click at [553, 159] on div "04. Linck Basement, Media Room 6" Santa Monica Leather Pull- Espresso Team View…" at bounding box center [294, 139] width 588 height 279
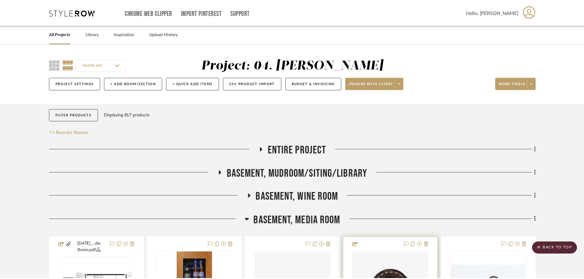
scroll to position [184, 0]
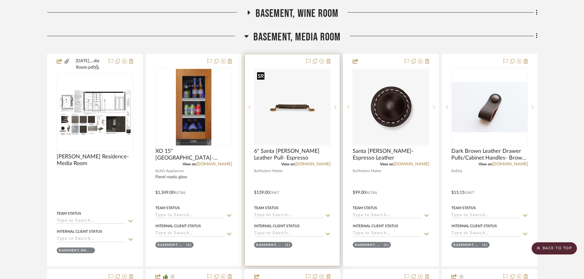
click at [288, 118] on img "0" at bounding box center [292, 107] width 75 height 75
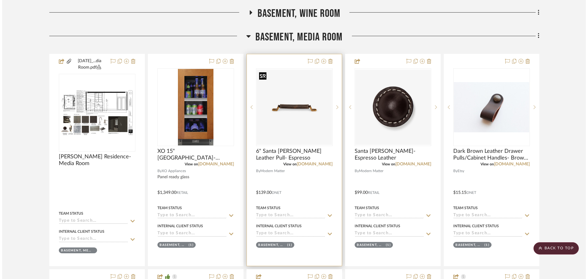
scroll to position [0, 0]
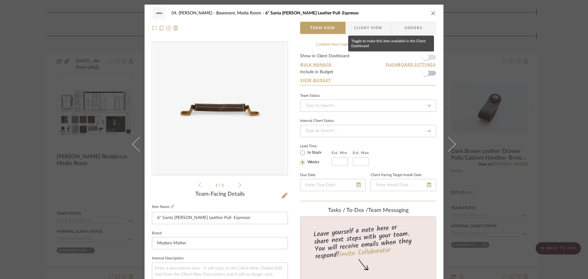
click at [424, 56] on span "button" at bounding box center [426, 57] width 6 height 6
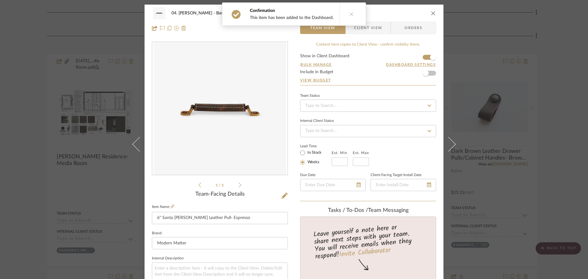
click at [550, 150] on div "04. Linck Basement, Media Room 6" Santa Monica Leather Pull- Espresso Team View…" at bounding box center [294, 139] width 588 height 279
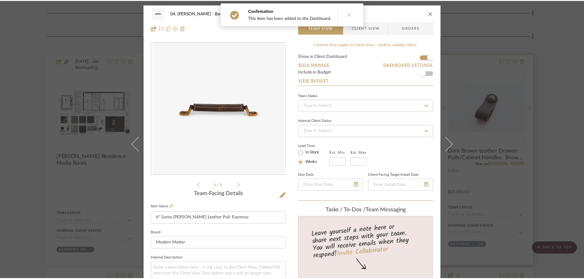
scroll to position [184, 0]
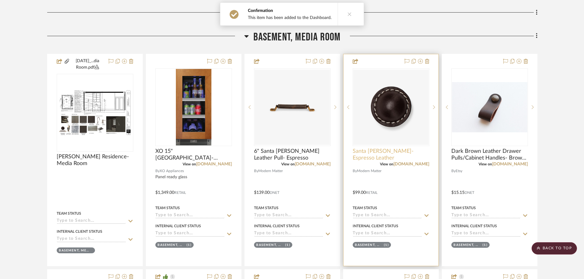
click at [391, 158] on span "Santa Monica- Espresso Leather" at bounding box center [391, 154] width 77 height 13
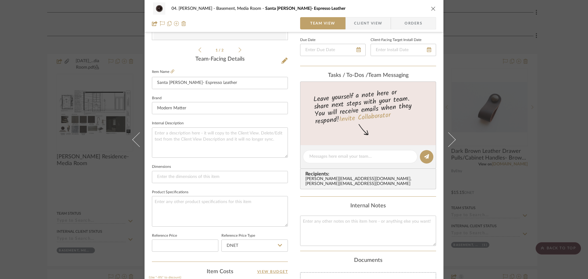
scroll to position [215, 0]
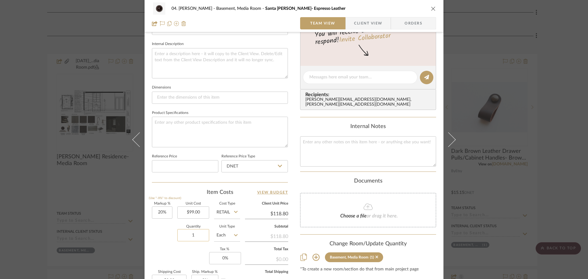
click at [200, 234] on input "1" at bounding box center [193, 235] width 32 height 12
type input "2"
click at [180, 252] on div "Markup % (Use "-X%" to discount) 20% Unit Cost $99.00 Cost Type Retail Client U…" at bounding box center [220, 246] width 136 height 89
click at [547, 191] on div "04. Linck Basement, Media Room Santa Monica- Espresso Leather Team View Client …" at bounding box center [294, 139] width 588 height 279
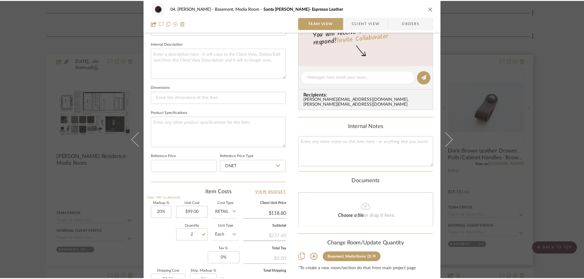
scroll to position [184, 0]
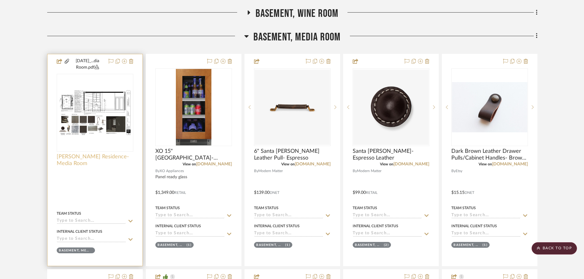
click at [96, 157] on span "Linck Residence- Media Room" at bounding box center [95, 160] width 77 height 13
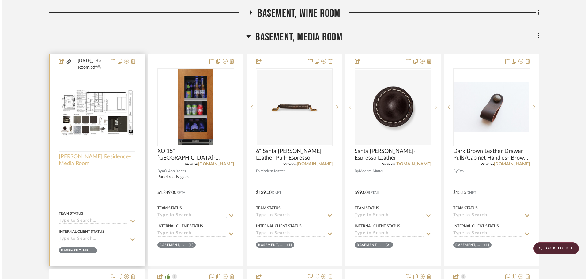
scroll to position [0, 0]
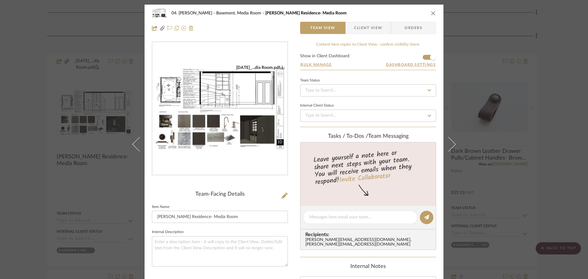
click at [13, 190] on div "04. Linck Basement, Media Room Linck Residence- Media Room Team View Client Vie…" at bounding box center [294, 139] width 588 height 279
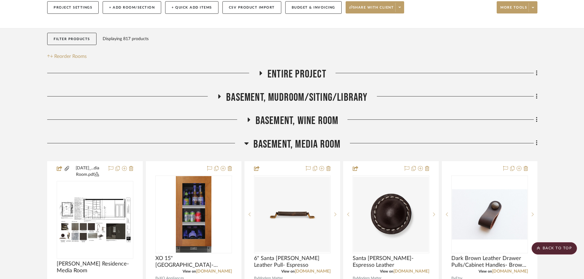
scroll to position [61, 0]
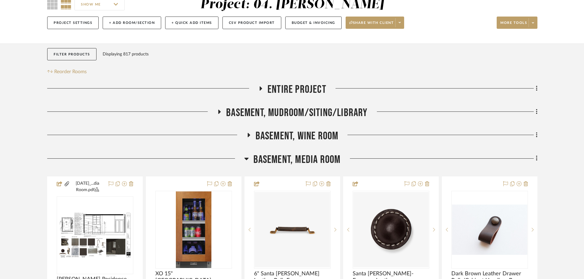
click at [309, 158] on span "Basement, Media Room" at bounding box center [296, 159] width 87 height 13
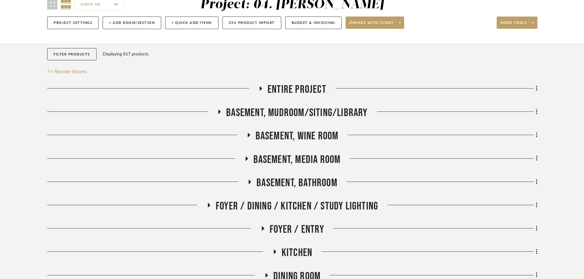
click at [302, 178] on span "Basement, Bathroom" at bounding box center [297, 183] width 81 height 13
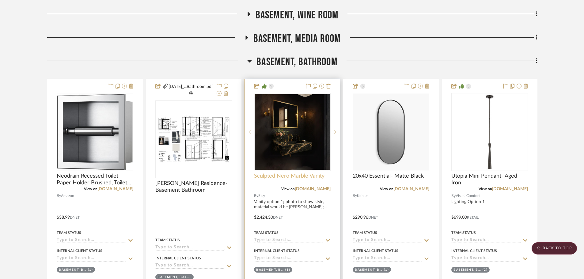
scroll to position [184, 0]
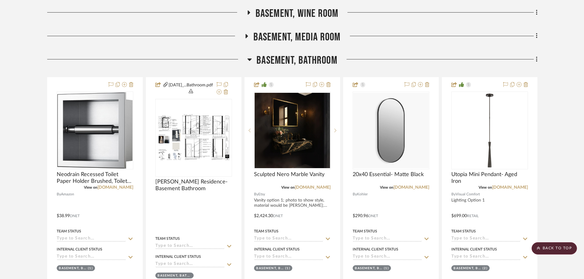
click at [301, 65] on span "Basement, Bathroom" at bounding box center [297, 60] width 81 height 13
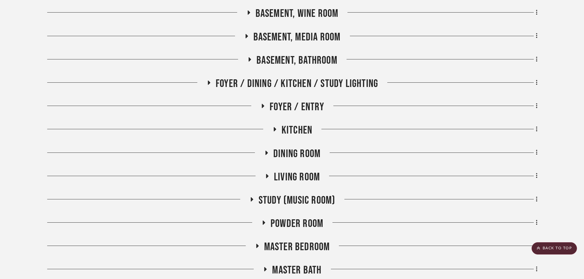
click at [303, 109] on span "Foyer / Entry" at bounding box center [297, 107] width 55 height 13
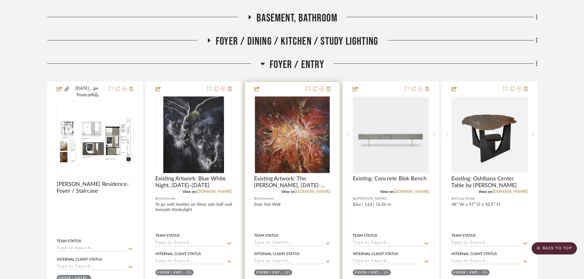
scroll to position [245, 0]
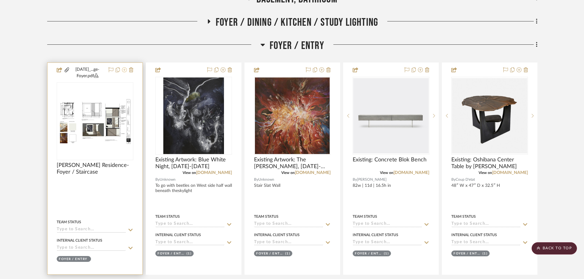
click at [127, 70] on icon at bounding box center [124, 69] width 5 height 5
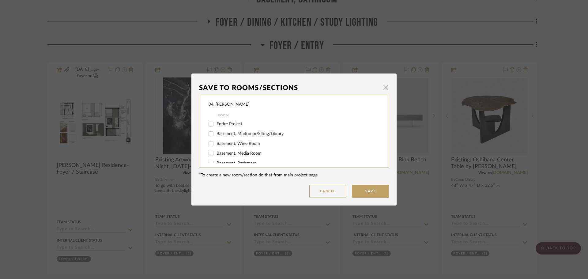
scroll to position [31, 0]
click at [212, 152] on input "Foyer / Entry" at bounding box center [211, 152] width 10 height 10
checkbox input "false"
click at [221, 156] on span "Will NOT Use" at bounding box center [230, 156] width 26 height 4
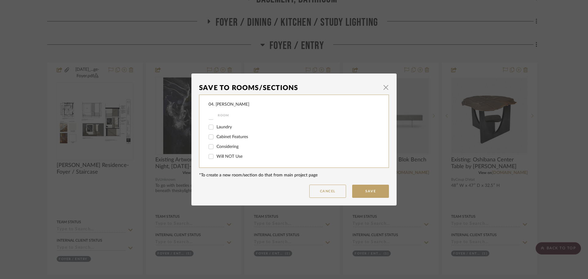
click at [216, 156] on input "Will NOT Use" at bounding box center [211, 157] width 10 height 10
checkbox input "true"
click at [371, 190] on button "Save" at bounding box center [370, 191] width 37 height 13
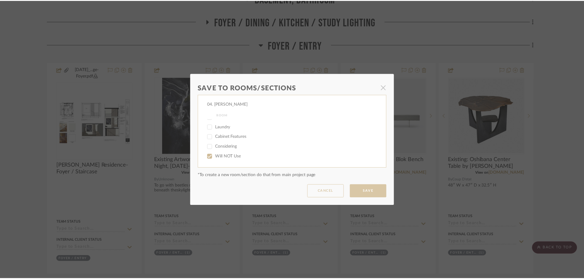
scroll to position [245, 0]
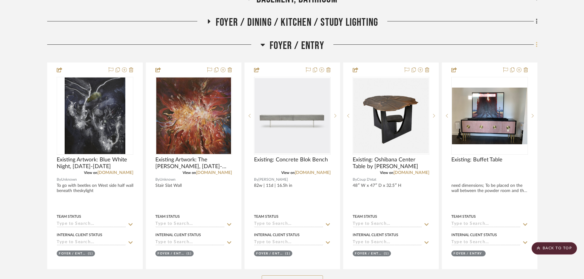
click at [536, 47] on icon at bounding box center [537, 44] width 2 height 7
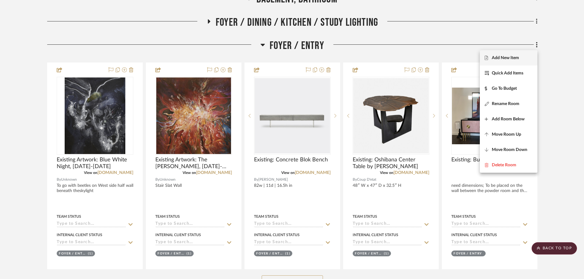
click at [512, 60] on span "Add New Item" at bounding box center [505, 57] width 27 height 5
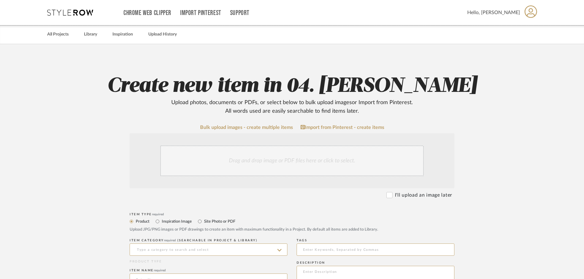
click at [205, 224] on label "Site Photo or PDF" at bounding box center [219, 221] width 32 height 7
click at [203, 224] on input "Site Photo or PDF" at bounding box center [199, 221] width 7 height 7
radio input "true"
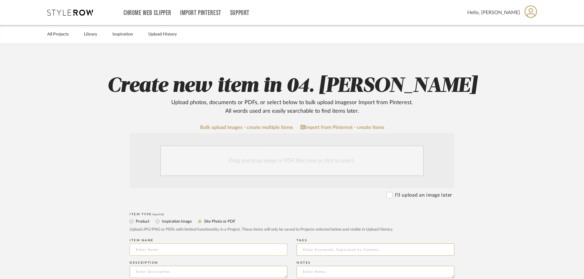
click at [154, 246] on input at bounding box center [209, 250] width 158 height 12
type input "Linck Residence- Foyer"
click at [237, 161] on div "Drag and drop image or PDF files here or click to select." at bounding box center [292, 161] width 264 height 31
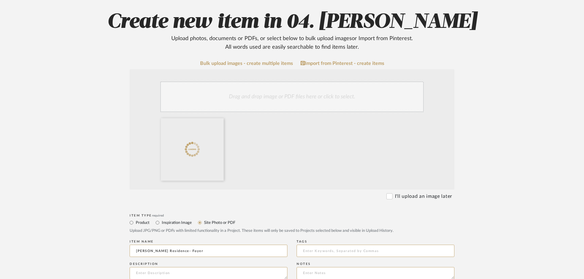
scroll to position [153, 0]
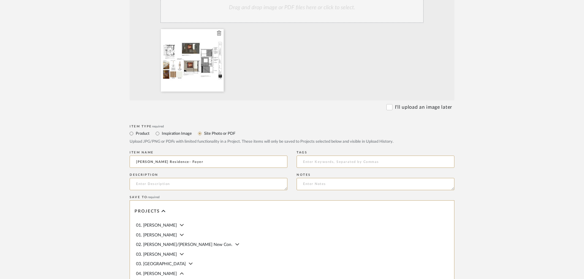
click at [220, 32] on icon at bounding box center [219, 33] width 4 height 5
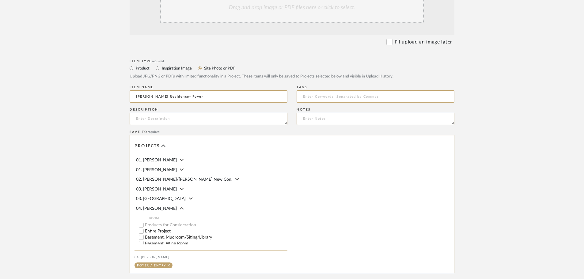
click at [232, 7] on div "Drag and drop image or PDF files here or click to select." at bounding box center [292, 7] width 264 height 31
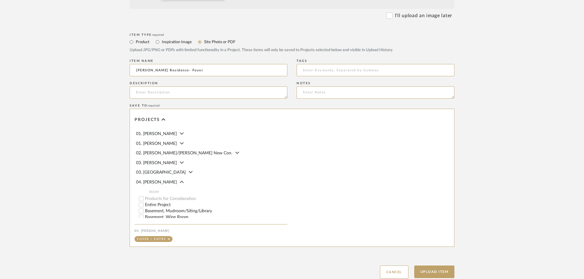
scroll to position [288, 0]
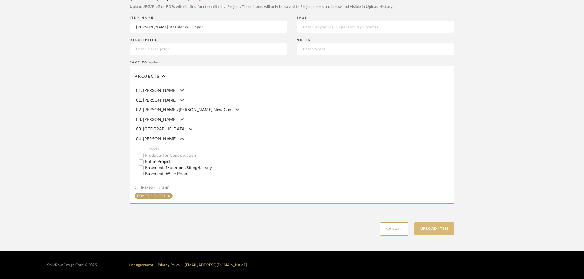
click at [442, 227] on button "Upload Item" at bounding box center [434, 228] width 40 height 13
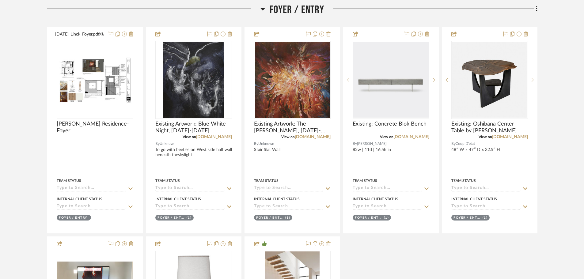
scroll to position [284, 0]
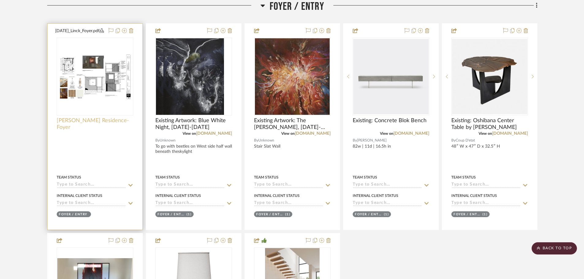
click at [93, 124] on span "Linck Residence- Foyer" at bounding box center [95, 123] width 77 height 13
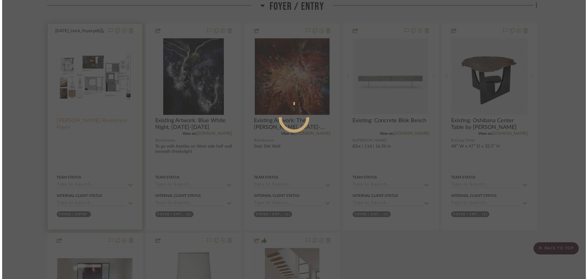
scroll to position [0, 0]
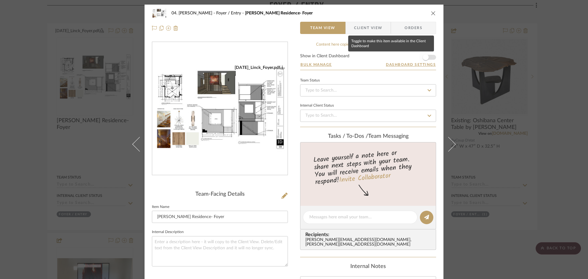
click at [423, 55] on span "button" at bounding box center [426, 57] width 6 height 6
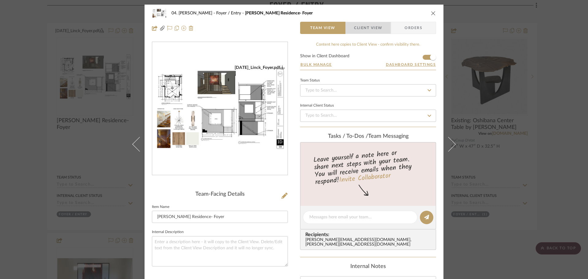
click at [357, 27] on span "Client View" at bounding box center [368, 28] width 28 height 12
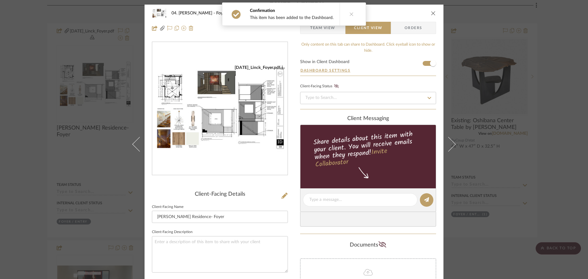
click at [27, 173] on div "04. Linck Foyer / Entry Linck Residence- Foyer Team View Client View Orders 8.2…" at bounding box center [294, 139] width 588 height 279
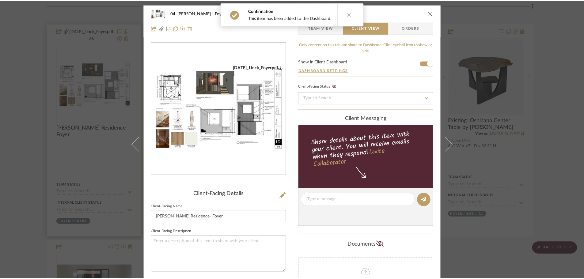
scroll to position [284, 0]
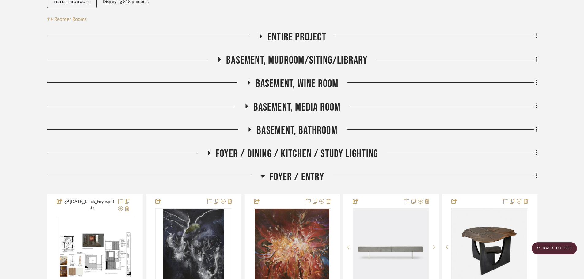
scroll to position [100, 0]
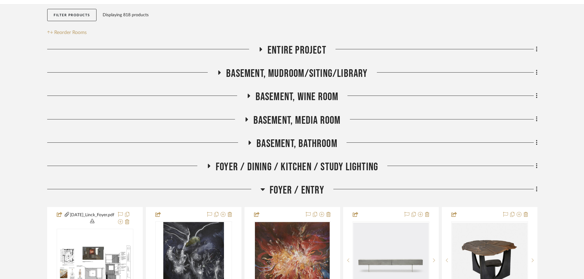
click at [289, 188] on span "Foyer / Entry" at bounding box center [297, 190] width 55 height 13
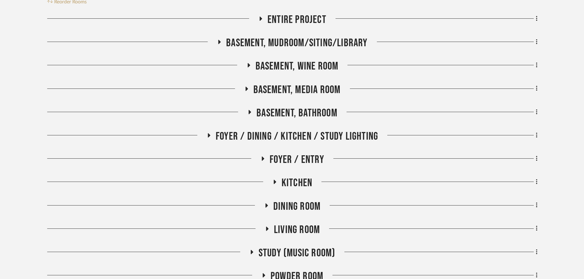
click at [290, 186] on span "Kitchen" at bounding box center [297, 183] width 31 height 13
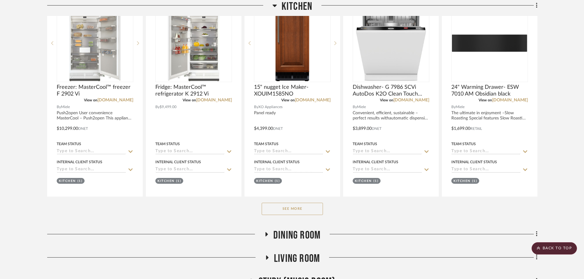
scroll to position [407, 0]
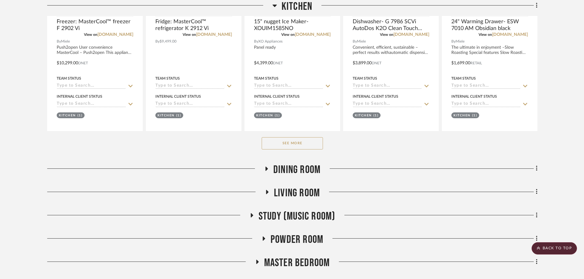
click at [296, 150] on div "See More" at bounding box center [292, 143] width 490 height 25
click at [295, 145] on button "See More" at bounding box center [292, 143] width 61 height 12
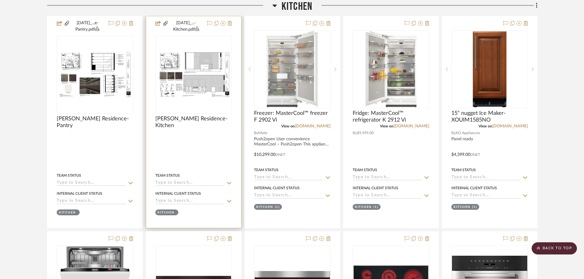
scroll to position [226, 0]
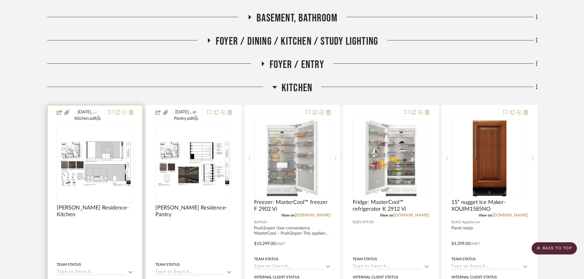
click at [125, 115] on fa-icon at bounding box center [124, 112] width 5 height 5
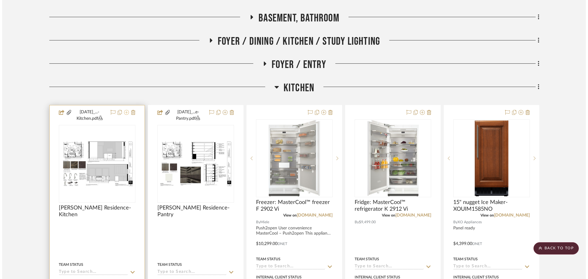
scroll to position [0, 0]
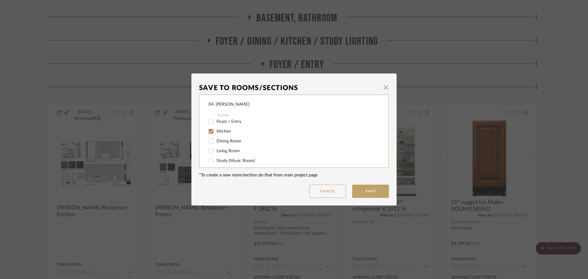
click at [219, 131] on span "Kitchen" at bounding box center [224, 131] width 14 height 4
click at [216, 131] on input "Kitchen" at bounding box center [211, 132] width 10 height 10
checkbox input "false"
click at [227, 154] on span "Will NOT Use" at bounding box center [230, 156] width 26 height 4
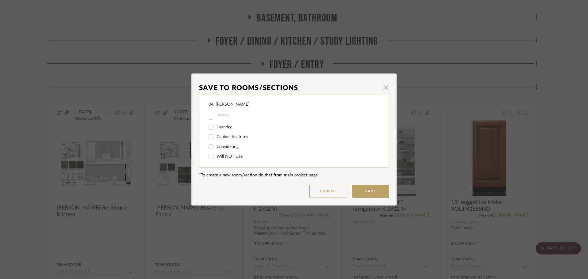
click at [216, 154] on input "Will NOT Use" at bounding box center [211, 157] width 10 height 10
checkbox input "true"
click at [370, 195] on button "Save" at bounding box center [370, 191] width 37 height 13
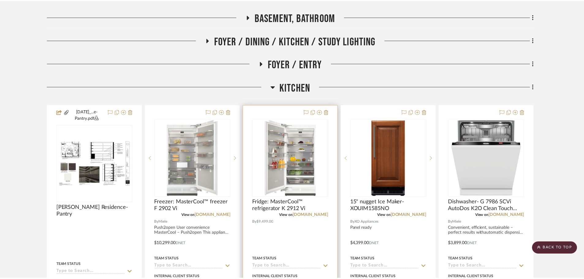
scroll to position [226, 0]
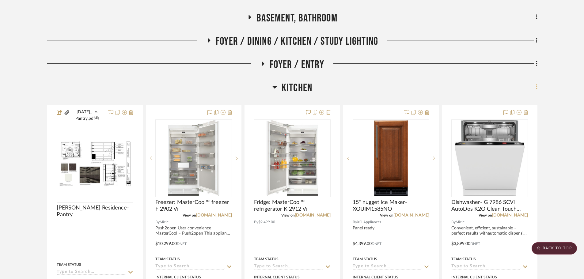
click at [537, 88] on icon at bounding box center [537, 87] width 2 height 7
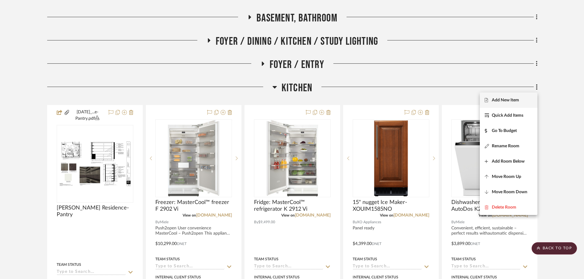
click at [499, 106] on button "Add New Item" at bounding box center [509, 100] width 58 height 15
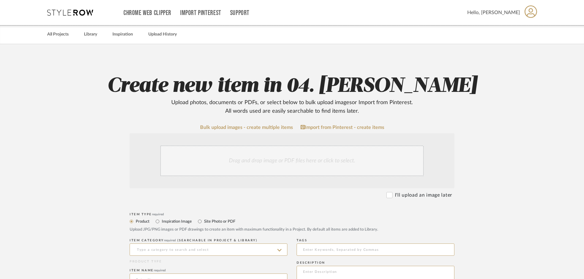
click at [211, 222] on label "Site Photo or PDF" at bounding box center [219, 221] width 32 height 7
click at [203, 222] on input "Site Photo or PDF" at bounding box center [199, 221] width 7 height 7
radio input "true"
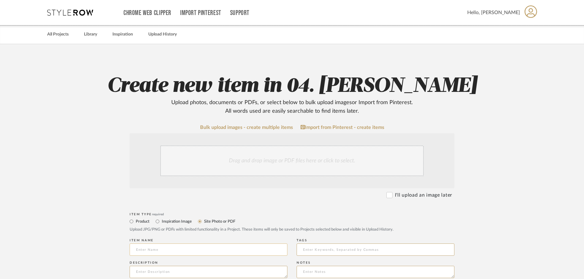
click at [162, 249] on input at bounding box center [209, 250] width 158 height 12
type input "Linck Residence- Kitchen"
click at [284, 164] on div "Drag and drop image or PDF files here or click to select." at bounding box center [292, 161] width 264 height 31
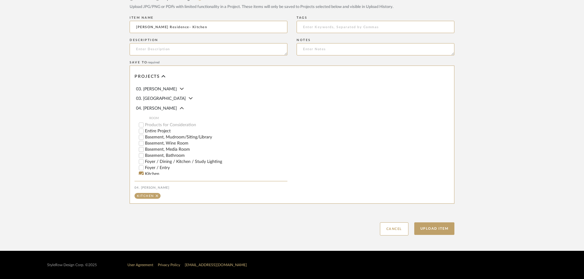
scroll to position [61, 0]
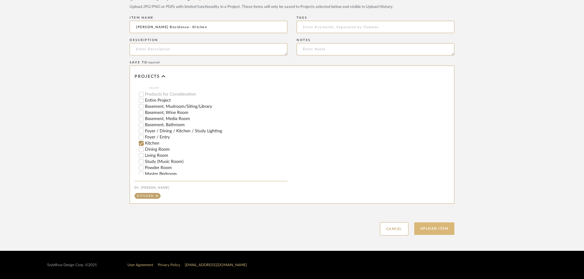
click at [434, 233] on button "Upload Item" at bounding box center [434, 228] width 40 height 13
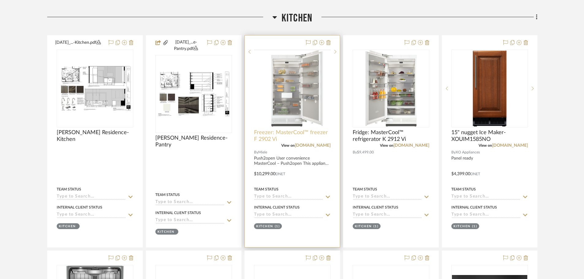
scroll to position [307, 0]
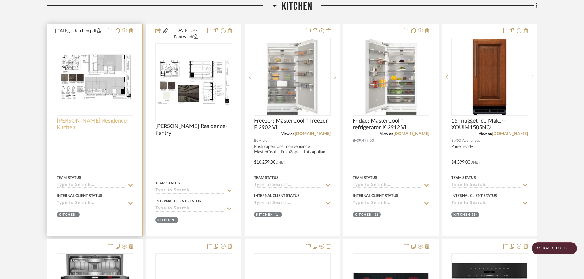
click at [100, 120] on span "Linck Residence- Kitchen" at bounding box center [95, 124] width 77 height 13
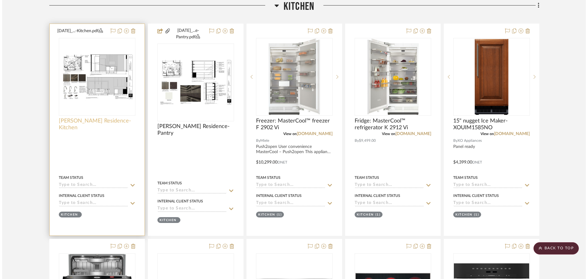
scroll to position [0, 0]
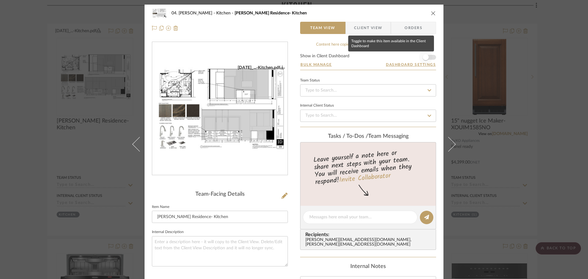
click at [430, 57] on span "button" at bounding box center [425, 57] width 13 height 13
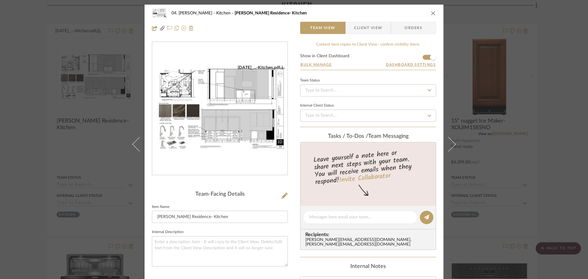
click at [549, 104] on div "04. Linck Kitchen Linck Residence- Kitchen Team View Client View Orders 8.22.25…" at bounding box center [294, 139] width 588 height 279
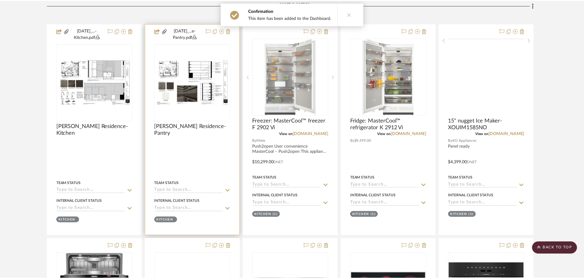
scroll to position [307, 0]
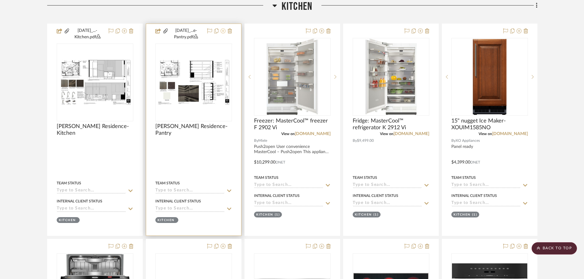
click at [221, 31] on icon at bounding box center [223, 31] width 5 height 5
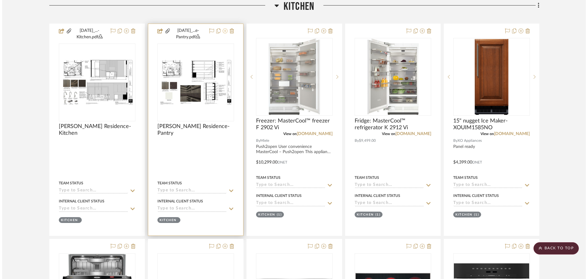
scroll to position [0, 0]
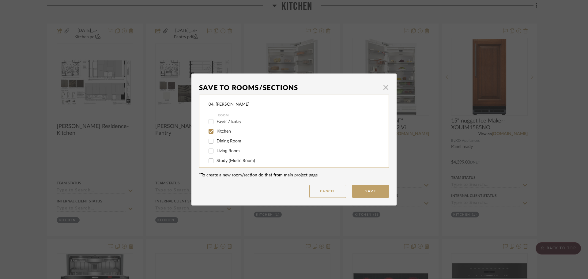
click at [222, 129] on span "Kitchen" at bounding box center [224, 131] width 14 height 4
click at [216, 129] on input "Kitchen" at bounding box center [211, 132] width 10 height 10
checkbox input "false"
click at [226, 157] on span "Will NOT Use" at bounding box center [230, 156] width 26 height 4
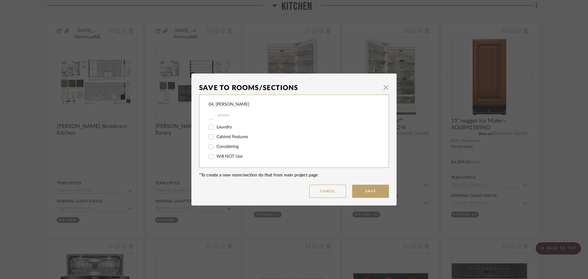
click at [216, 157] on input "Will NOT Use" at bounding box center [211, 157] width 10 height 10
checkbox input "true"
click at [358, 187] on button "Save" at bounding box center [370, 191] width 37 height 13
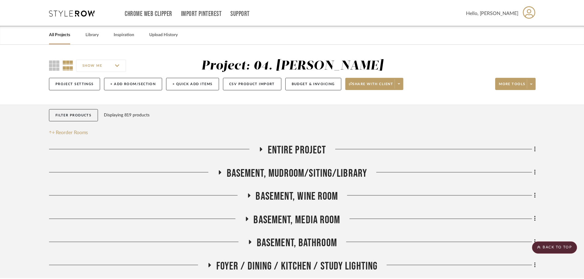
scroll to position [307, 0]
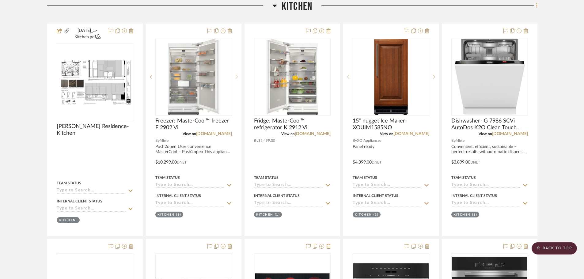
click at [536, 7] on icon at bounding box center [537, 5] width 2 height 7
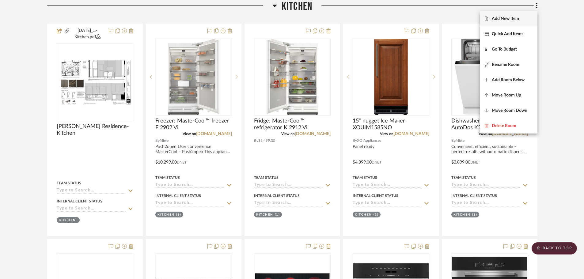
click at [505, 21] on button "Add New Item" at bounding box center [509, 18] width 58 height 15
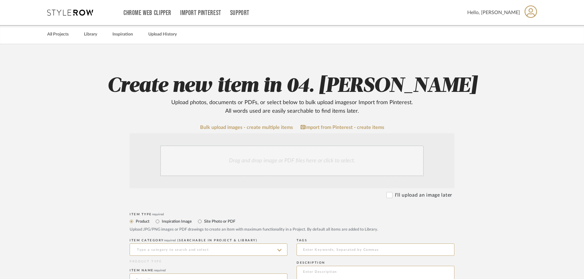
click at [207, 223] on label "Site Photo or PDF" at bounding box center [219, 221] width 32 height 7
click at [203, 223] on input "Site Photo or PDF" at bounding box center [199, 221] width 7 height 7
radio input "true"
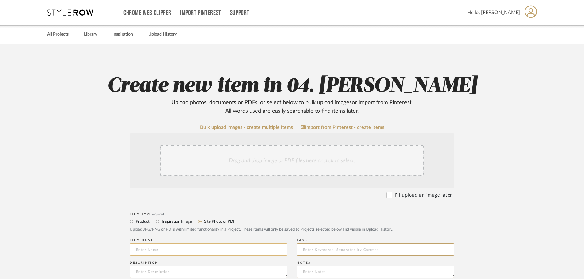
click at [167, 247] on input at bounding box center [209, 250] width 158 height 12
type input "Linck Residence- Pantry"
click at [319, 165] on div "Drag and drop image or PDF files here or click to select." at bounding box center [292, 161] width 264 height 31
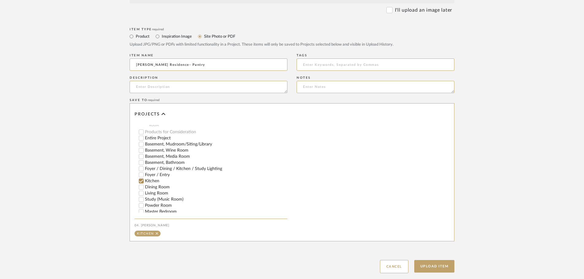
scroll to position [276, 0]
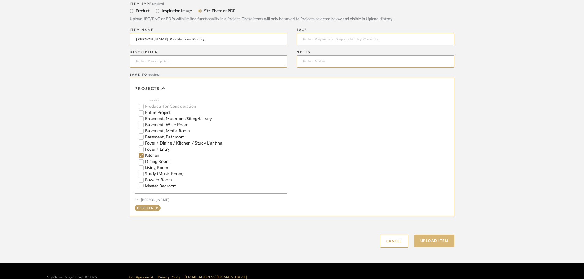
click at [446, 246] on button "Upload Item" at bounding box center [434, 241] width 40 height 13
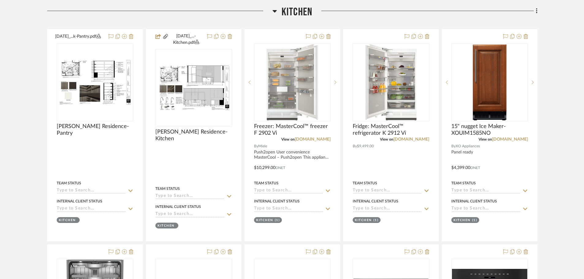
scroll to position [307, 0]
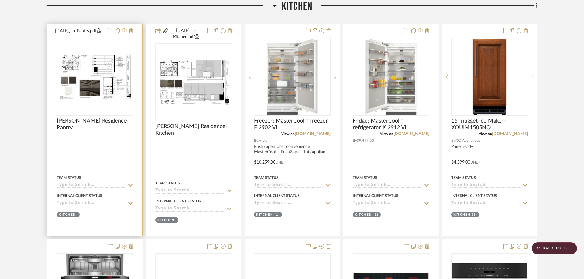
click at [93, 129] on div "Linck Residence- Pantry" at bounding box center [95, 124] width 77 height 13
click at [93, 120] on span "Linck Residence- Pantry" at bounding box center [95, 124] width 77 height 13
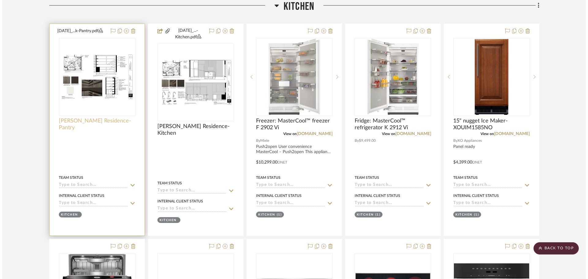
scroll to position [0, 0]
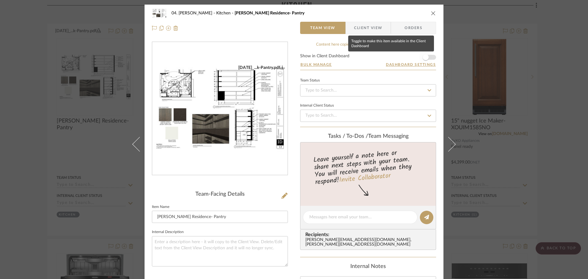
click at [423, 56] on span "button" at bounding box center [426, 57] width 6 height 6
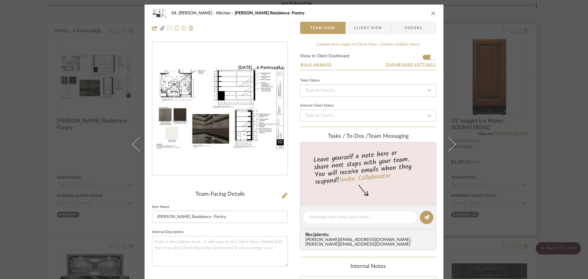
drag, startPoint x: 554, startPoint y: 101, endPoint x: 483, endPoint y: 99, distance: 70.5
click at [554, 102] on div "04. Linck Kitchen Linck Residence- Pantry Team View Client View Orders 8.22.25_…" at bounding box center [294, 139] width 588 height 279
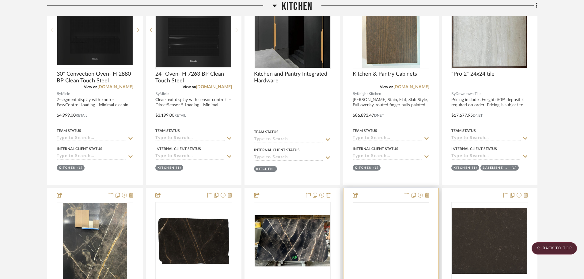
scroll to position [798, 0]
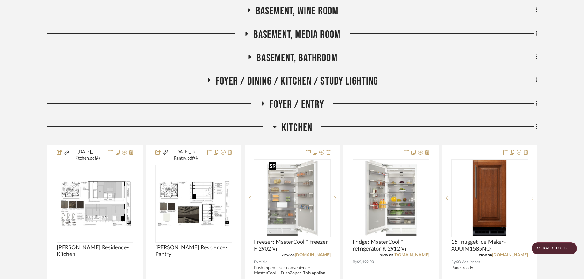
scroll to position [185, 0]
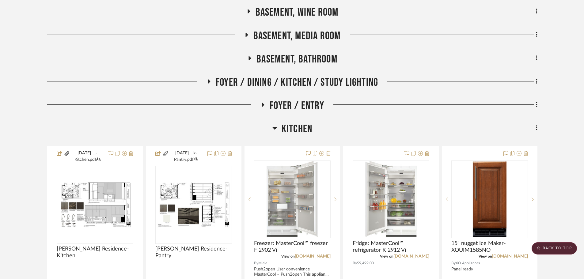
click at [299, 130] on span "Kitchen" at bounding box center [297, 129] width 31 height 13
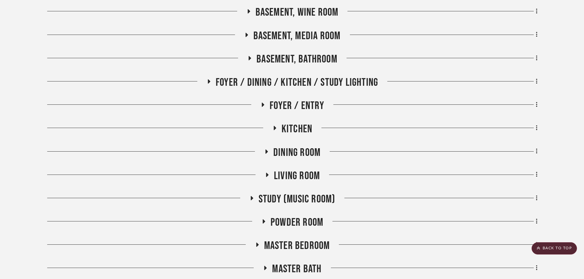
click at [296, 149] on span "Dining Room" at bounding box center [296, 152] width 47 height 13
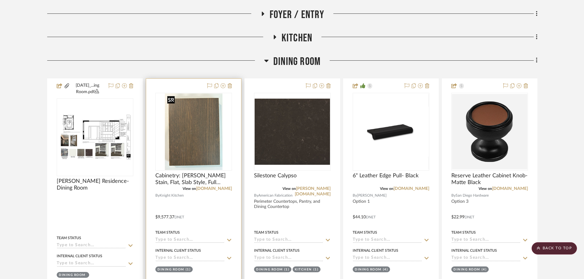
scroll to position [307, 0]
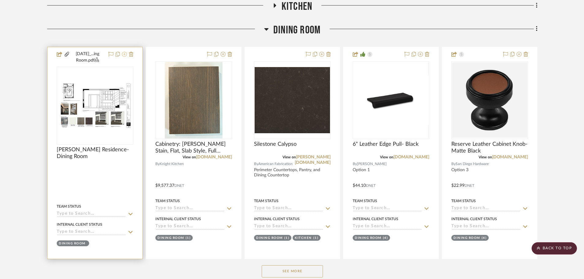
click at [123, 54] on icon at bounding box center [124, 54] width 5 height 5
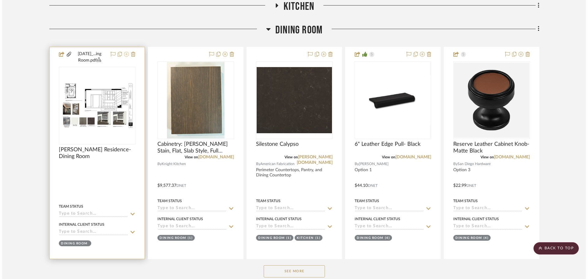
scroll to position [0, 0]
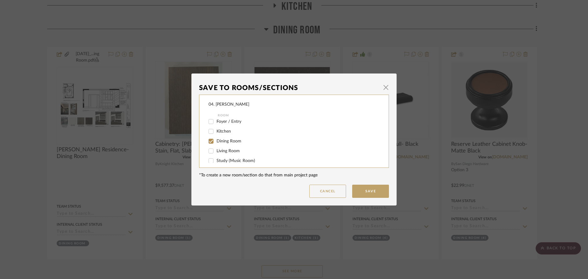
click at [226, 142] on span "Dining Room" at bounding box center [229, 141] width 25 height 4
click at [216, 142] on input "Dining Room" at bounding box center [211, 141] width 10 height 10
checkbox input "false"
click at [225, 157] on span "Will NOT Use" at bounding box center [230, 156] width 26 height 4
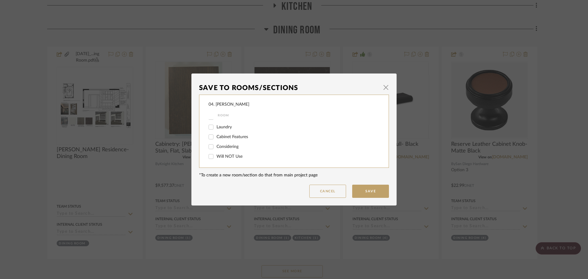
click at [216, 157] on input "Will NOT Use" at bounding box center [211, 157] width 10 height 10
checkbox input "true"
click at [373, 194] on button "Save" at bounding box center [370, 191] width 37 height 13
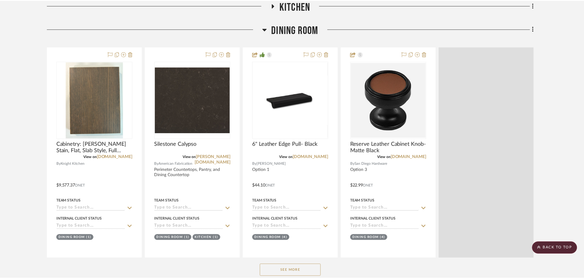
scroll to position [307, 0]
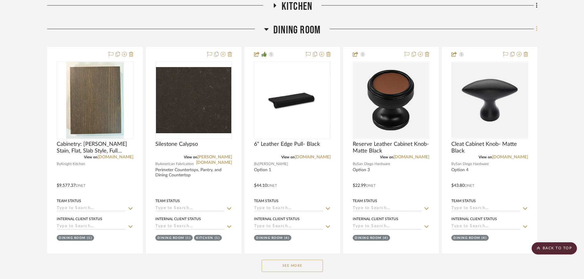
click at [535, 26] on fa-icon at bounding box center [536, 30] width 4 height 10
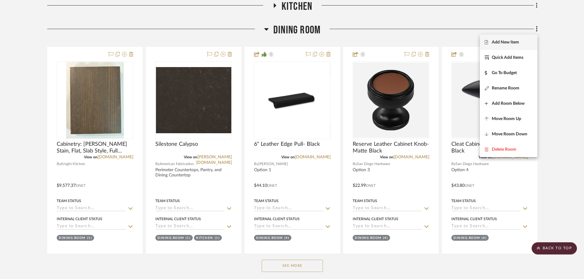
click at [509, 46] on button "Add New Item" at bounding box center [509, 42] width 58 height 15
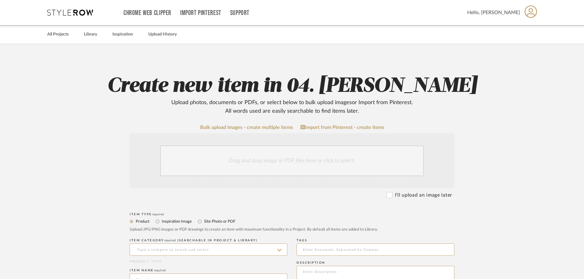
click at [216, 222] on label "Site Photo or PDF" at bounding box center [219, 221] width 32 height 7
click at [203, 222] on input "Site Photo or PDF" at bounding box center [199, 221] width 7 height 7
radio input "true"
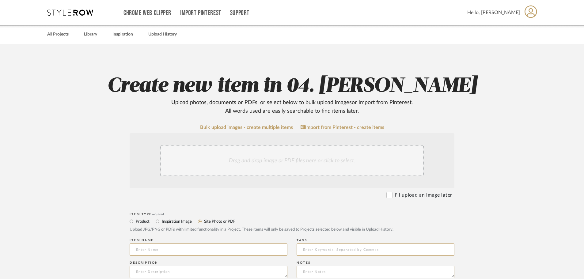
click at [234, 156] on div "Drag and drop image or PDF files here or click to select." at bounding box center [292, 161] width 264 height 31
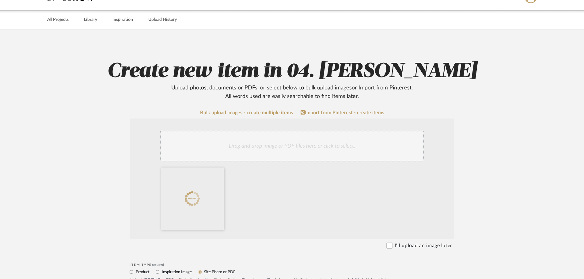
scroll to position [61, 0]
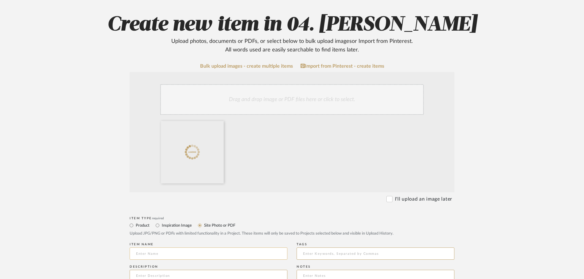
click at [161, 252] on input at bounding box center [209, 254] width 158 height 12
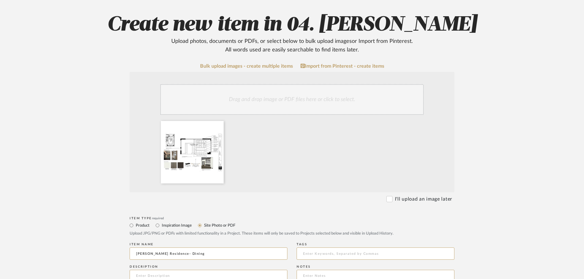
type input "Linck Residence- Dining"
click at [337, 235] on div "Upload JPG/PNG or PDFs with limited functionality in a Project. These items wil…" at bounding box center [292, 234] width 325 height 6
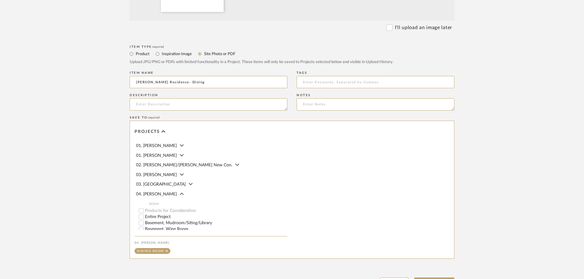
scroll to position [288, 0]
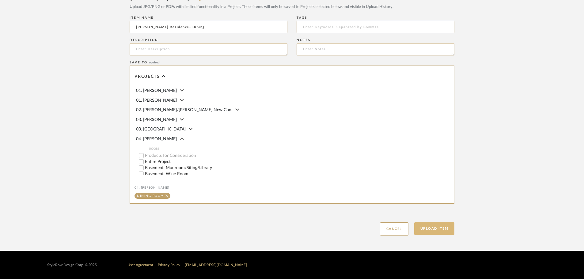
click at [436, 229] on button "Upload Item" at bounding box center [434, 228] width 40 height 13
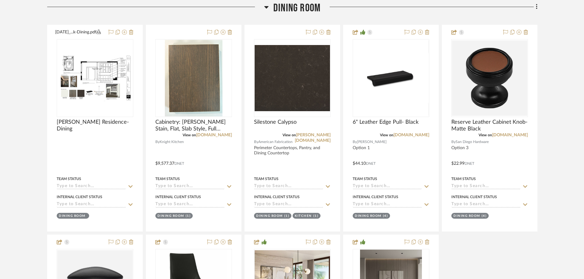
scroll to position [331, 0]
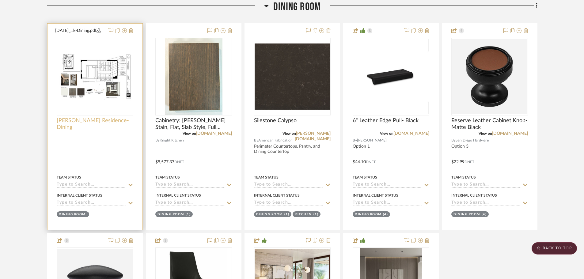
click at [101, 120] on span "Linck Residence- Dining" at bounding box center [95, 123] width 77 height 13
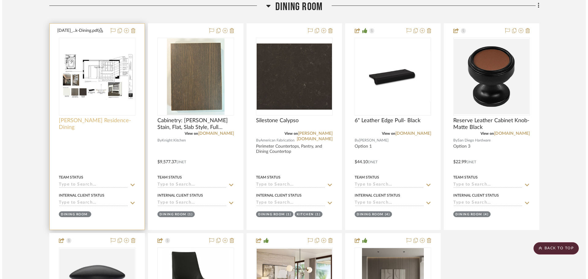
scroll to position [0, 0]
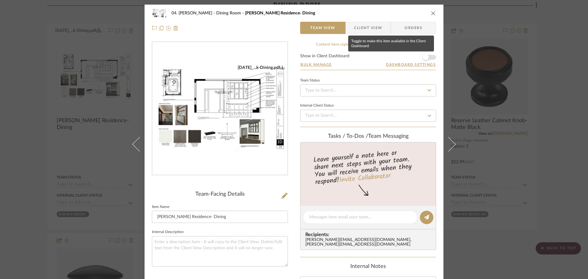
click at [427, 57] on span "button" at bounding box center [425, 57] width 13 height 13
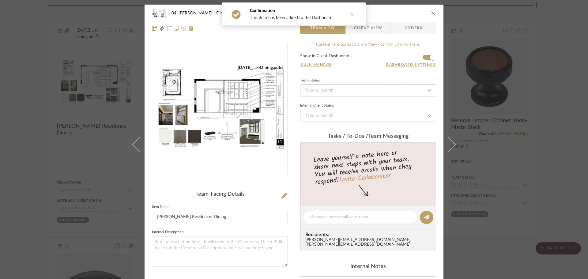
click at [552, 116] on div "04. Linck Dining Room Linck Residence- Dining Team View Client View Orders 8.22…" at bounding box center [294, 139] width 588 height 279
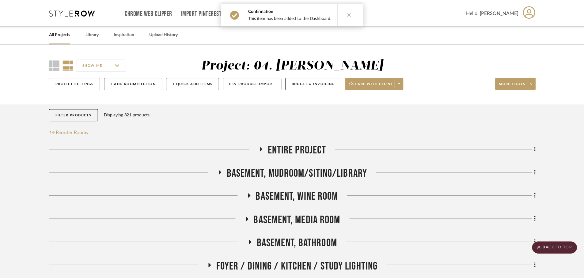
scroll to position [331, 0]
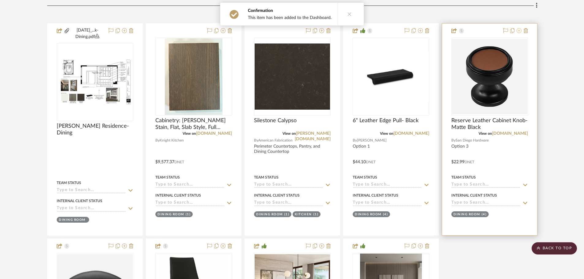
click at [520, 32] on icon at bounding box center [519, 30] width 5 height 5
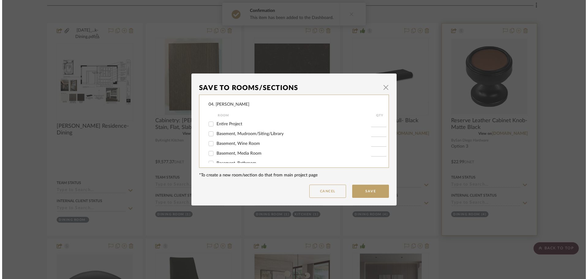
scroll to position [0, 0]
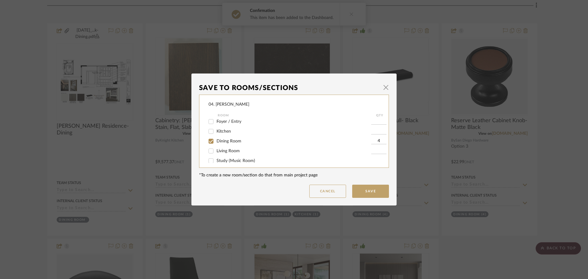
click at [220, 143] on span "Dining Room" at bounding box center [229, 141] width 25 height 4
click at [216, 143] on input "Dining Room" at bounding box center [211, 141] width 10 height 10
checkbox input "false"
click at [223, 147] on span "Considering" at bounding box center [228, 147] width 22 height 4
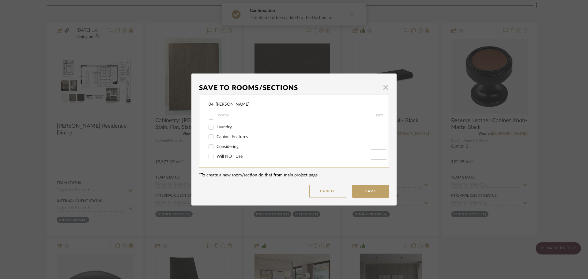
click at [216, 147] on input "Considering" at bounding box center [211, 147] width 10 height 10
checkbox input "true"
type input "1"
click at [375, 193] on button "Save" at bounding box center [370, 191] width 37 height 13
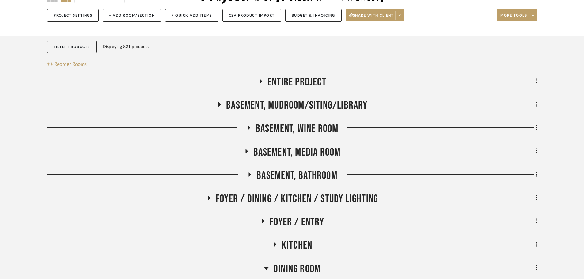
scroll to position [184, 0]
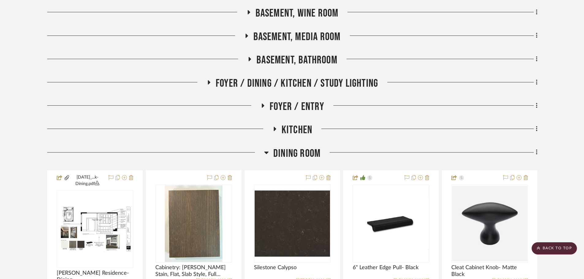
click at [296, 149] on span "Dining Room" at bounding box center [296, 153] width 47 height 13
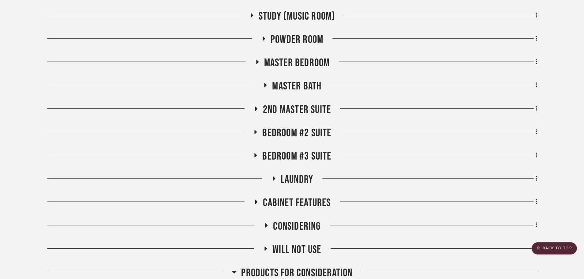
click at [285, 158] on span "Bedroom #3 Suite" at bounding box center [296, 156] width 69 height 13
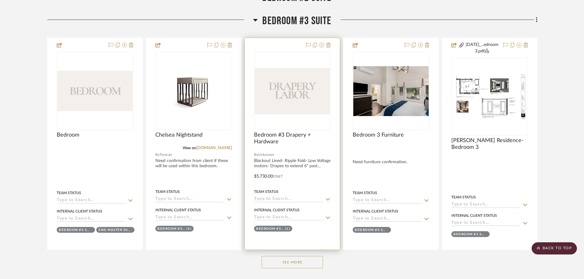
scroll to position [521, 0]
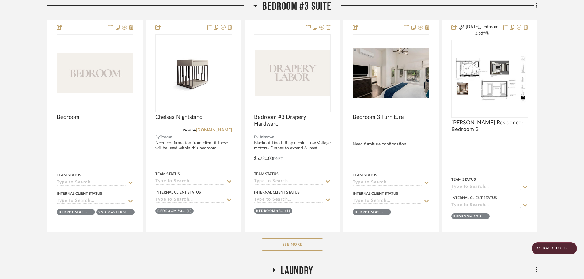
click at [303, 238] on div "See More" at bounding box center [292, 244] width 490 height 25
drag, startPoint x: 302, startPoint y: 240, endPoint x: 301, endPoint y: 234, distance: 6.3
click at [302, 241] on button "See More" at bounding box center [292, 244] width 61 height 12
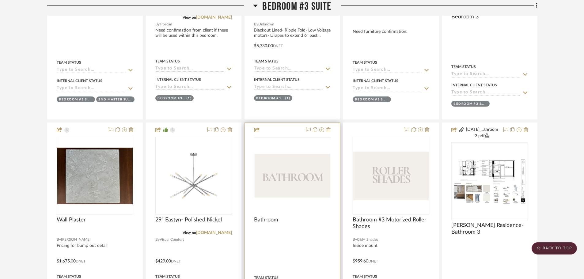
scroll to position [674, 0]
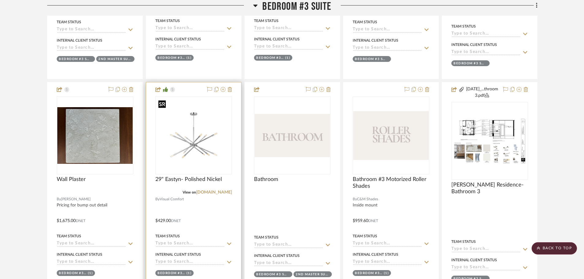
click at [197, 153] on img "0" at bounding box center [193, 135] width 75 height 75
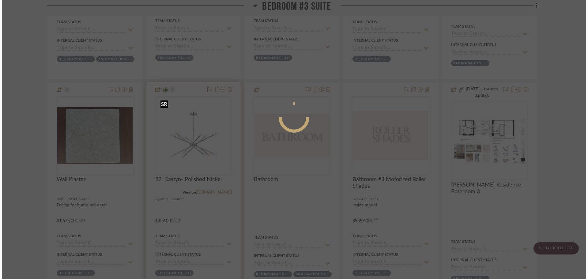
scroll to position [0, 0]
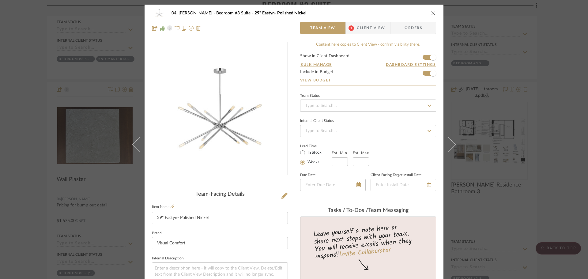
click at [32, 128] on div "04. Linck Bedroom #3 Suite 29" Eastyn- Polished Nickel Team View 1 Client View …" at bounding box center [294, 139] width 588 height 279
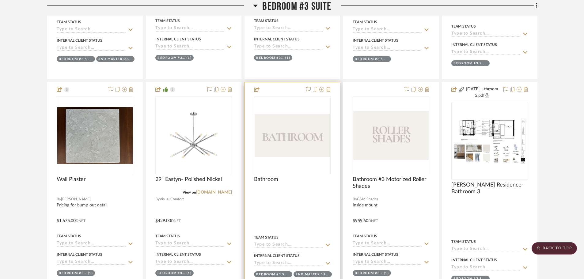
scroll to position [827, 0]
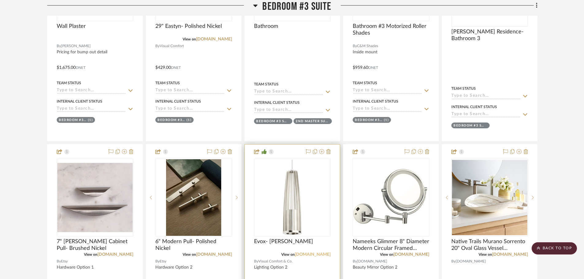
click at [322, 255] on link "visualcomfort.com" at bounding box center [313, 255] width 36 height 4
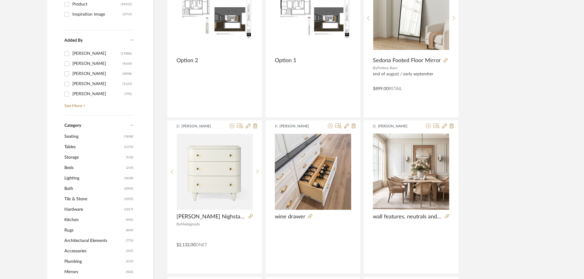
click at [67, 189] on span "Bath" at bounding box center [93, 189] width 58 height 10
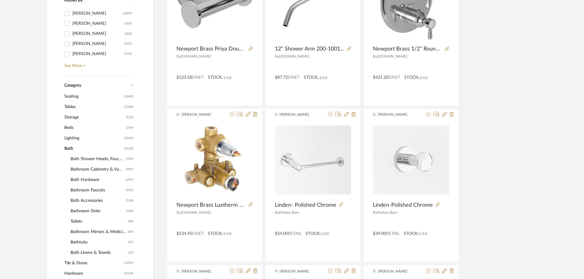
scroll to position [223, 0]
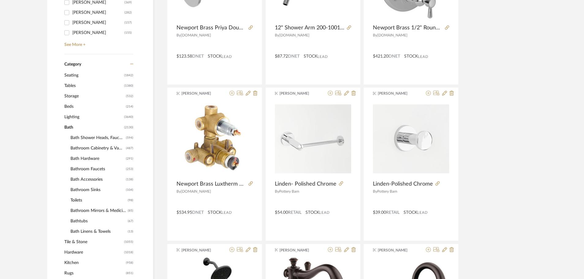
click at [101, 214] on span "Bathroom Mirrors & Medicine Cabinets" at bounding box center [98, 211] width 56 height 10
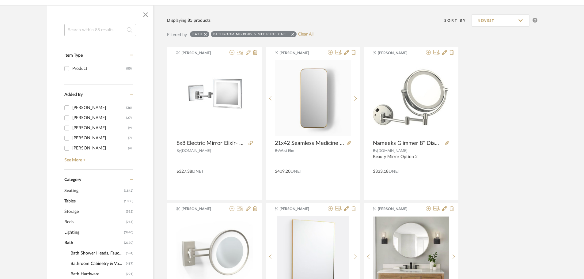
scroll to position [100, 0]
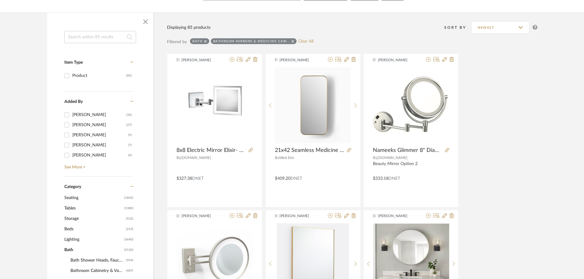
click at [94, 37] on input at bounding box center [100, 37] width 72 height 12
type input "24"
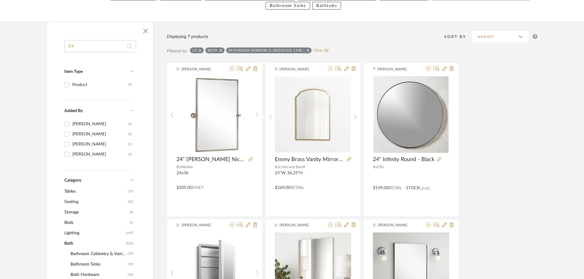
scroll to position [70, 0]
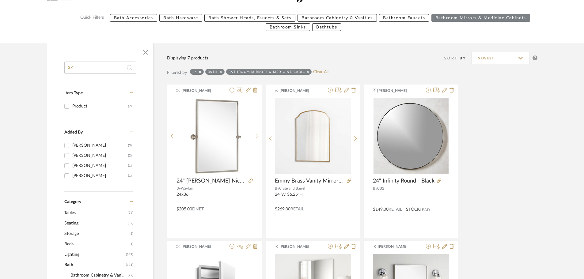
drag, startPoint x: 80, startPoint y: 68, endPoint x: 41, endPoint y: 69, distance: 38.9
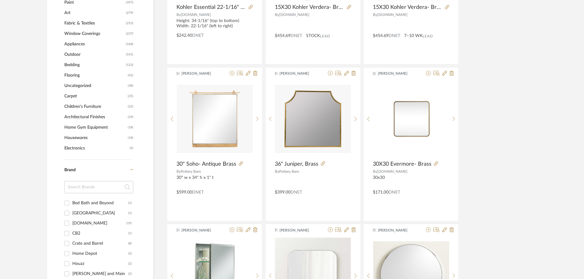
scroll to position [560, 0]
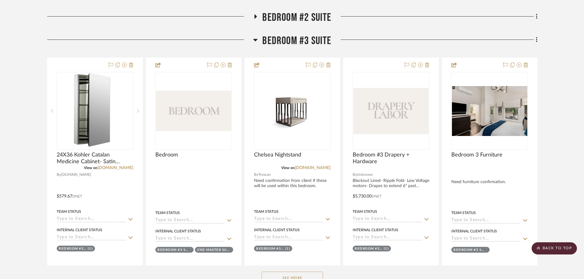
scroll to position [490, 0]
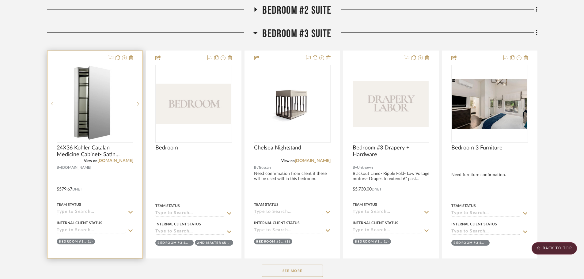
click at [78, 118] on img "0" at bounding box center [95, 104] width 44 height 77
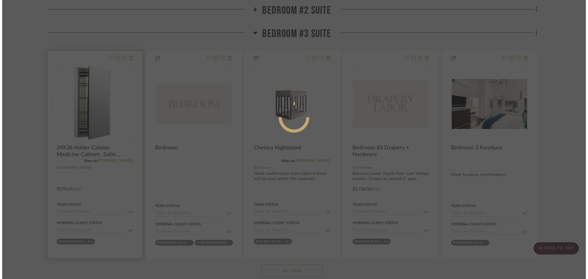
scroll to position [0, 0]
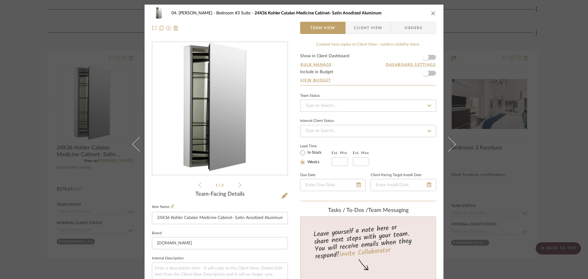
click at [45, 149] on div "04. Linck Bedroom #3 Suite 24X36 Kohler Catalan Medicine Cabinet- Satin Anodize…" at bounding box center [294, 139] width 588 height 279
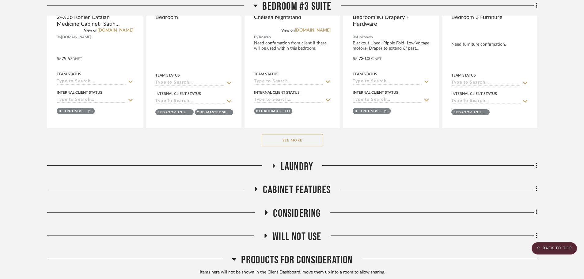
scroll to position [644, 0]
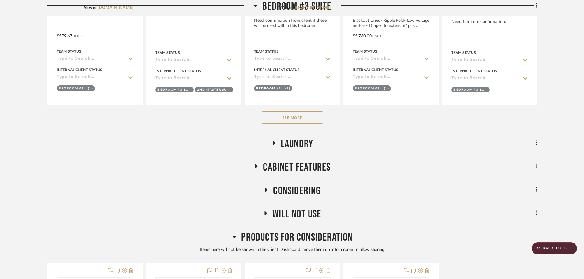
click at [283, 116] on button "See More" at bounding box center [292, 118] width 61 height 12
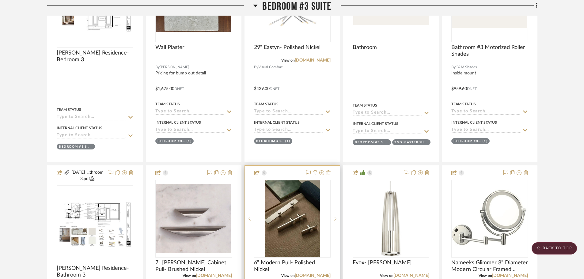
scroll to position [889, 0]
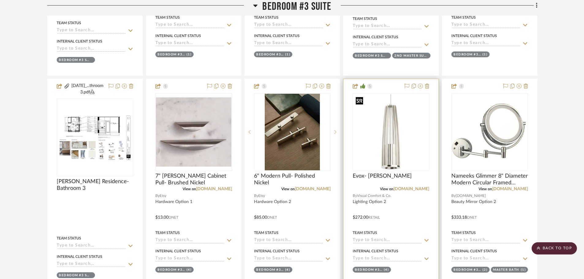
click at [0, 0] on img at bounding box center [0, 0] width 0 height 0
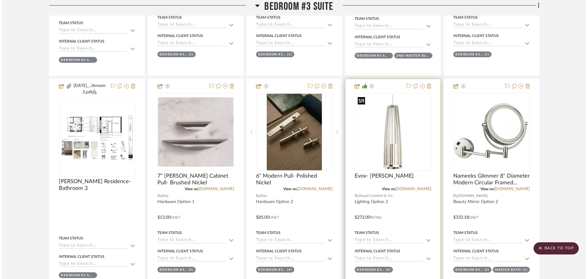
scroll to position [0, 0]
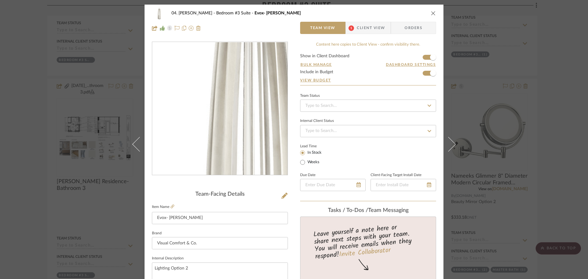
drag, startPoint x: 207, startPoint y: 104, endPoint x: 158, endPoint y: 188, distance: 97.4
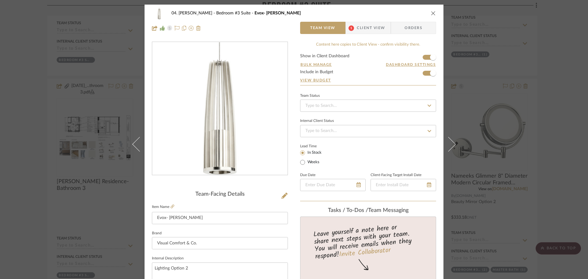
click at [6, 153] on div "04. Linck Bedroom #3 Suite Evox- Satin Nickel Team View 1 Client View Orders Te…" at bounding box center [294, 139] width 588 height 279
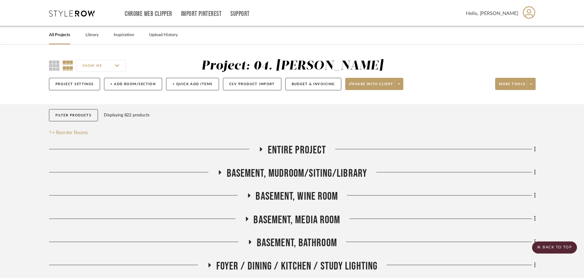
scroll to position [889, 0]
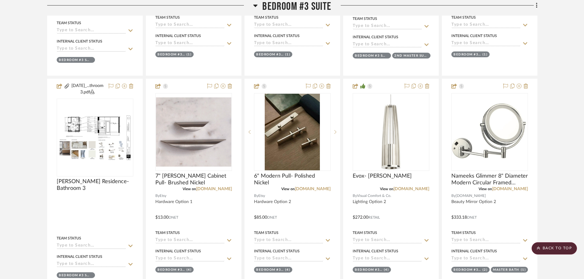
click at [32, 99] on project-details-page "SHOW ME Project: 04. Linck Project Settings + Add Room/Section + Quick Add Item…" at bounding box center [292, 229] width 584 height 2148
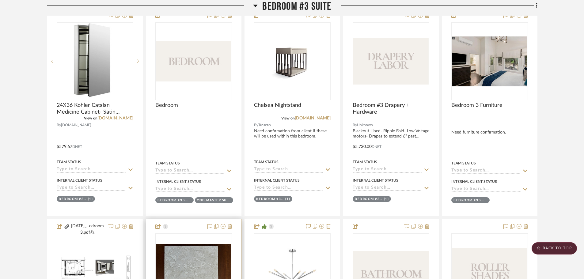
scroll to position [521, 0]
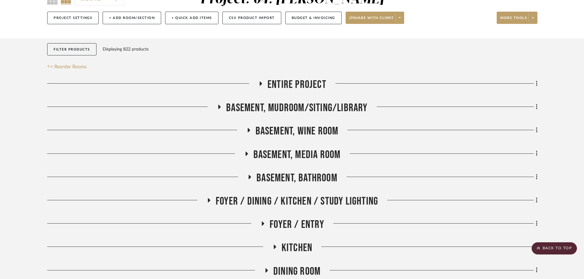
scroll to position [61, 0]
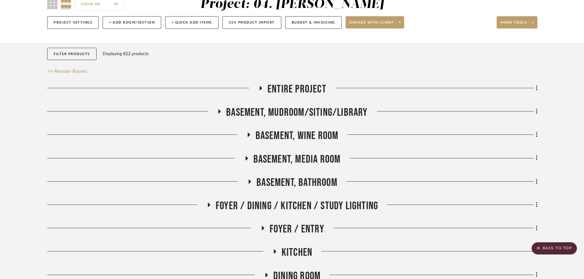
click at [312, 135] on span "Basement, Wine Room" at bounding box center [297, 135] width 83 height 13
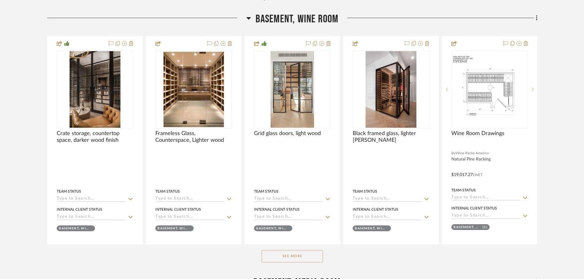
scroll to position [276, 0]
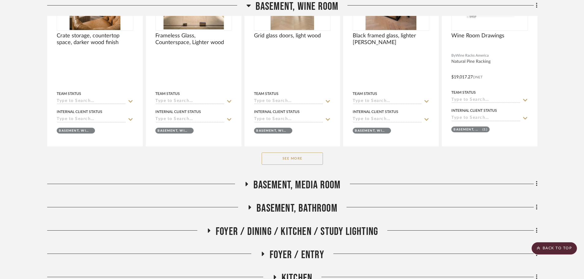
click at [310, 162] on button "See More" at bounding box center [292, 159] width 61 height 12
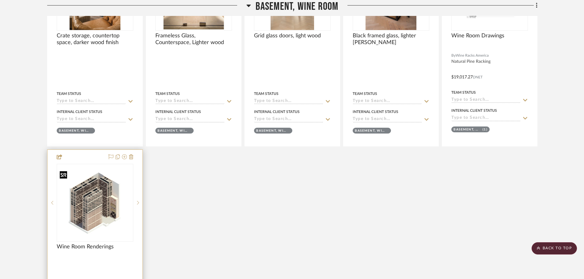
click at [0, 0] on img at bounding box center [0, 0] width 0 height 0
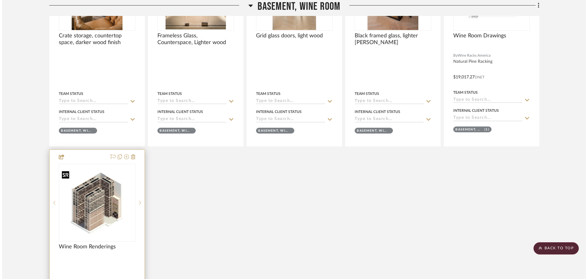
scroll to position [0, 0]
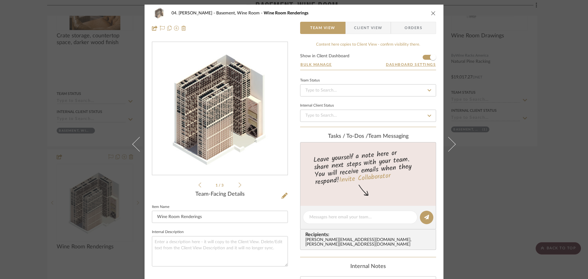
click at [229, 124] on img "0" at bounding box center [219, 108] width 135 height 123
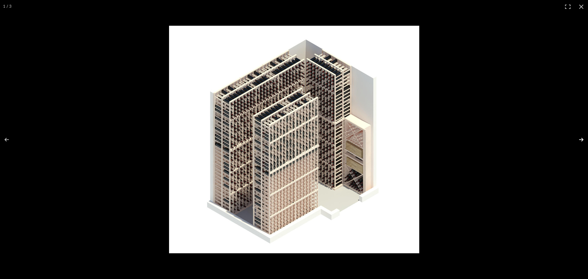
click at [584, 142] on button at bounding box center [577, 139] width 21 height 31
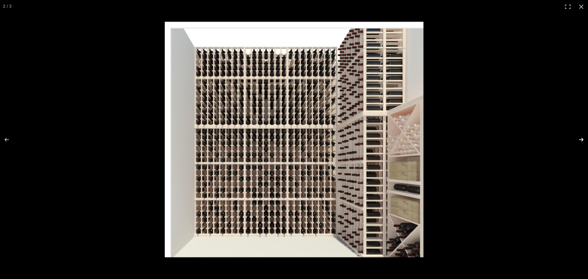
click at [584, 142] on button at bounding box center [577, 139] width 21 height 31
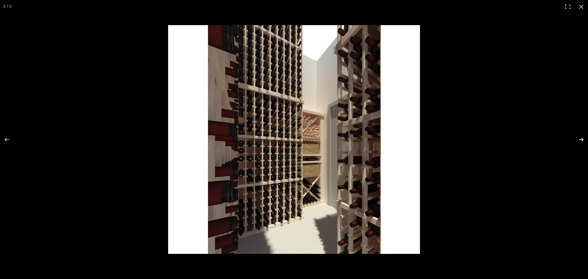
click at [584, 142] on button at bounding box center [577, 139] width 21 height 31
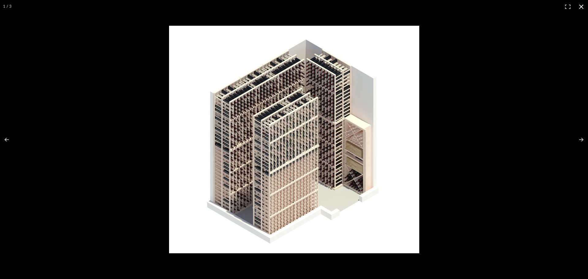
click at [514, 196] on div at bounding box center [434, 152] width 531 height 252
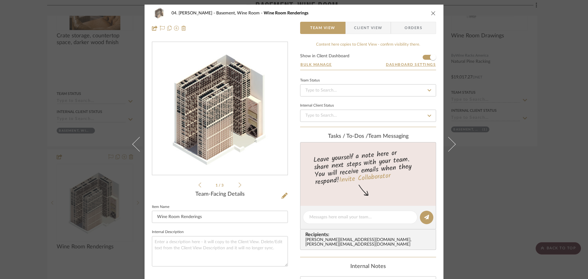
click at [239, 184] on icon at bounding box center [240, 185] width 3 height 6
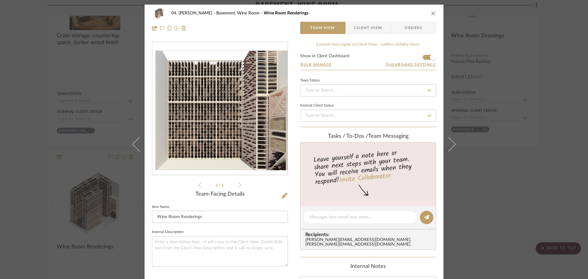
click at [239, 184] on icon at bounding box center [240, 185] width 3 height 6
